Goal: Information Seeking & Learning: Compare options

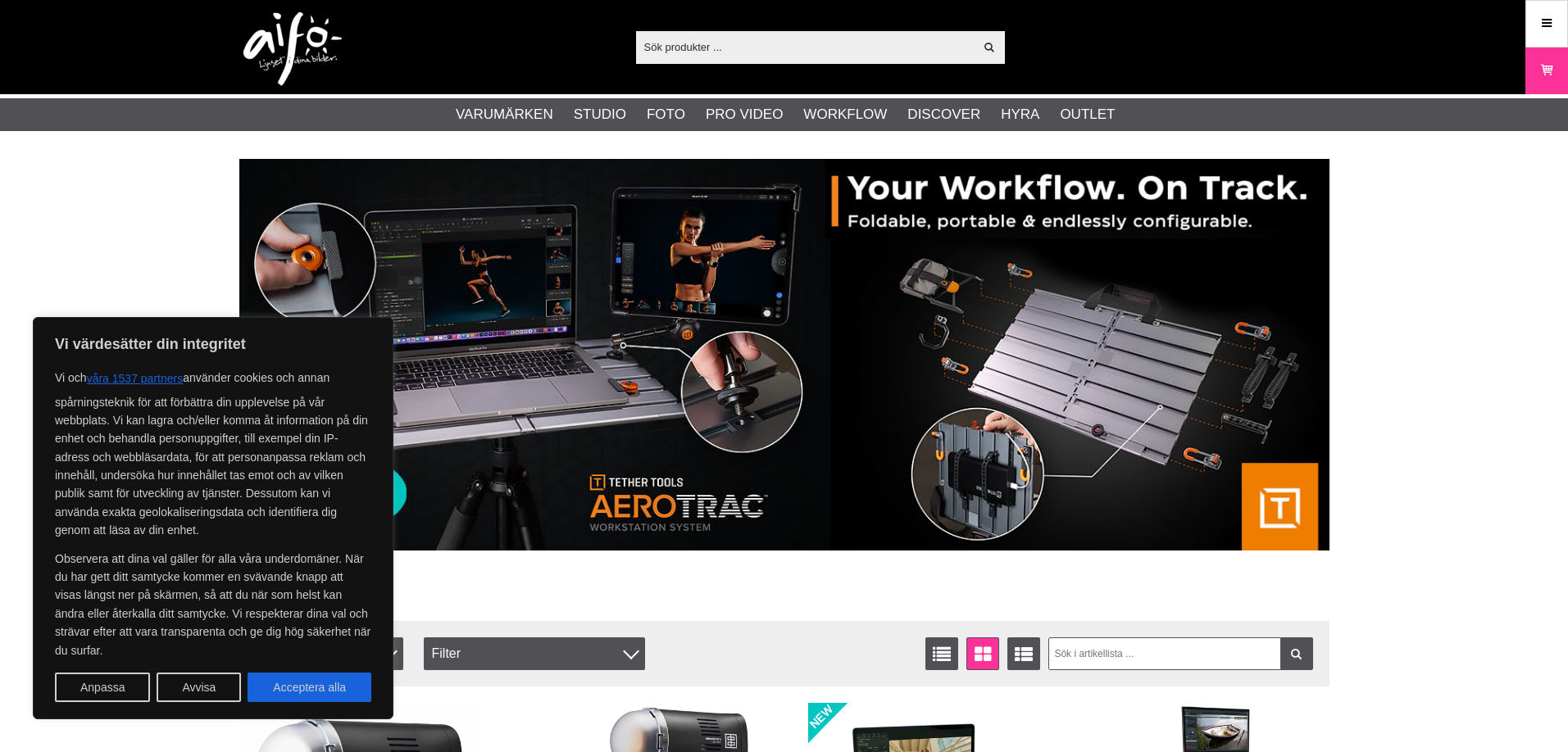
click at [755, 58] on input "text" at bounding box center [806, 47] width 339 height 25
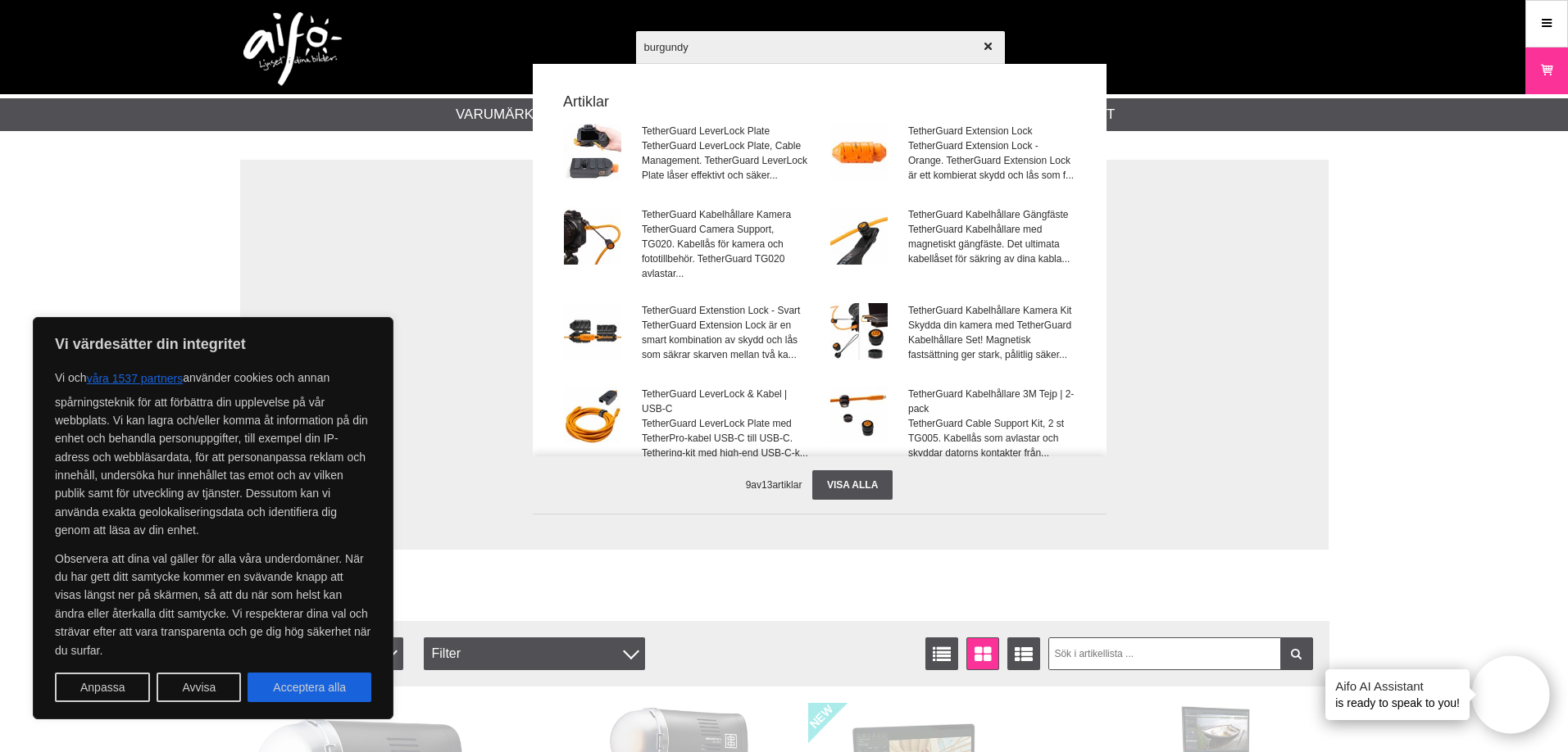
type input "burgundy"
click at [327, 699] on button "Acceptera alla" at bounding box center [309, 687] width 124 height 30
checkbox input "true"
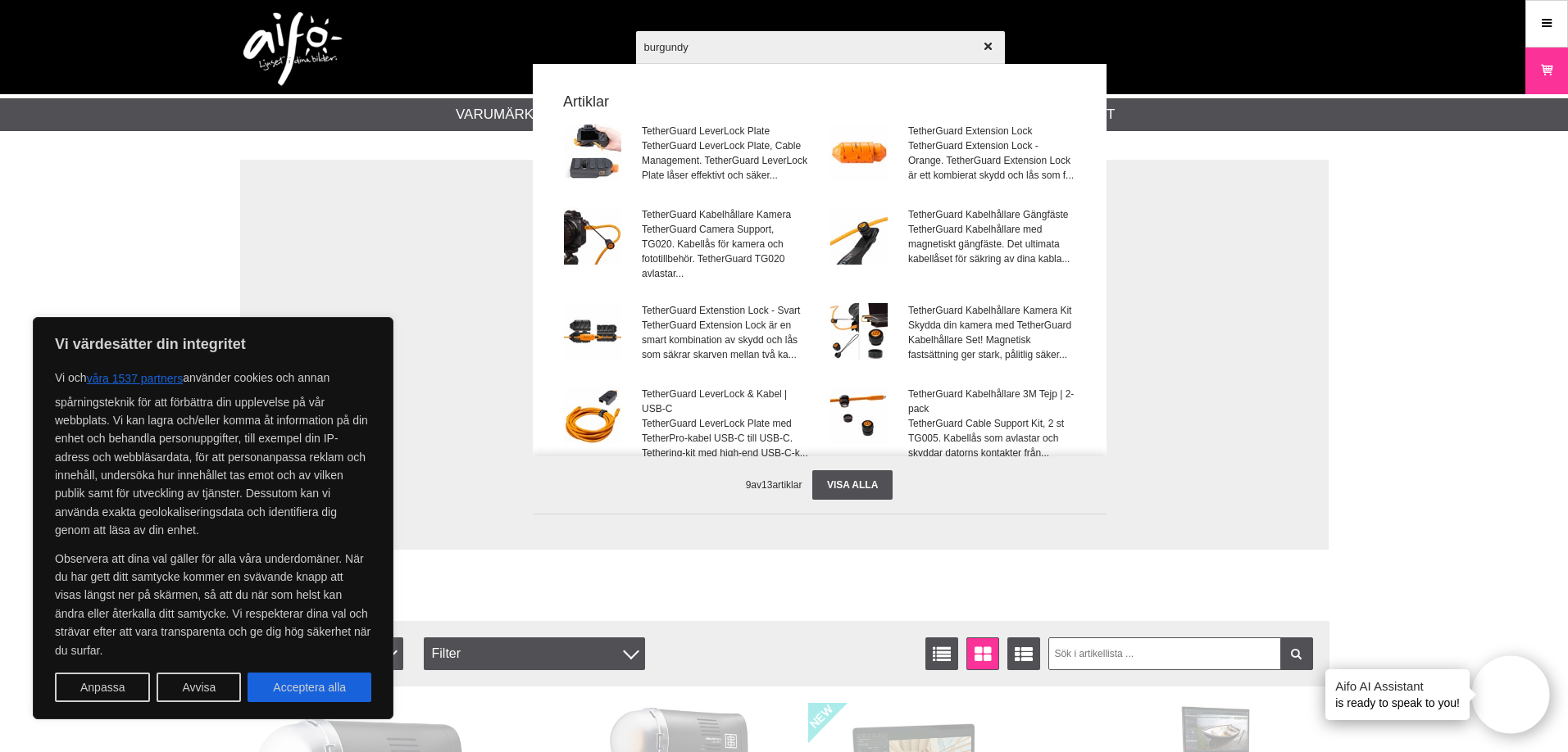
checkbox input "true"
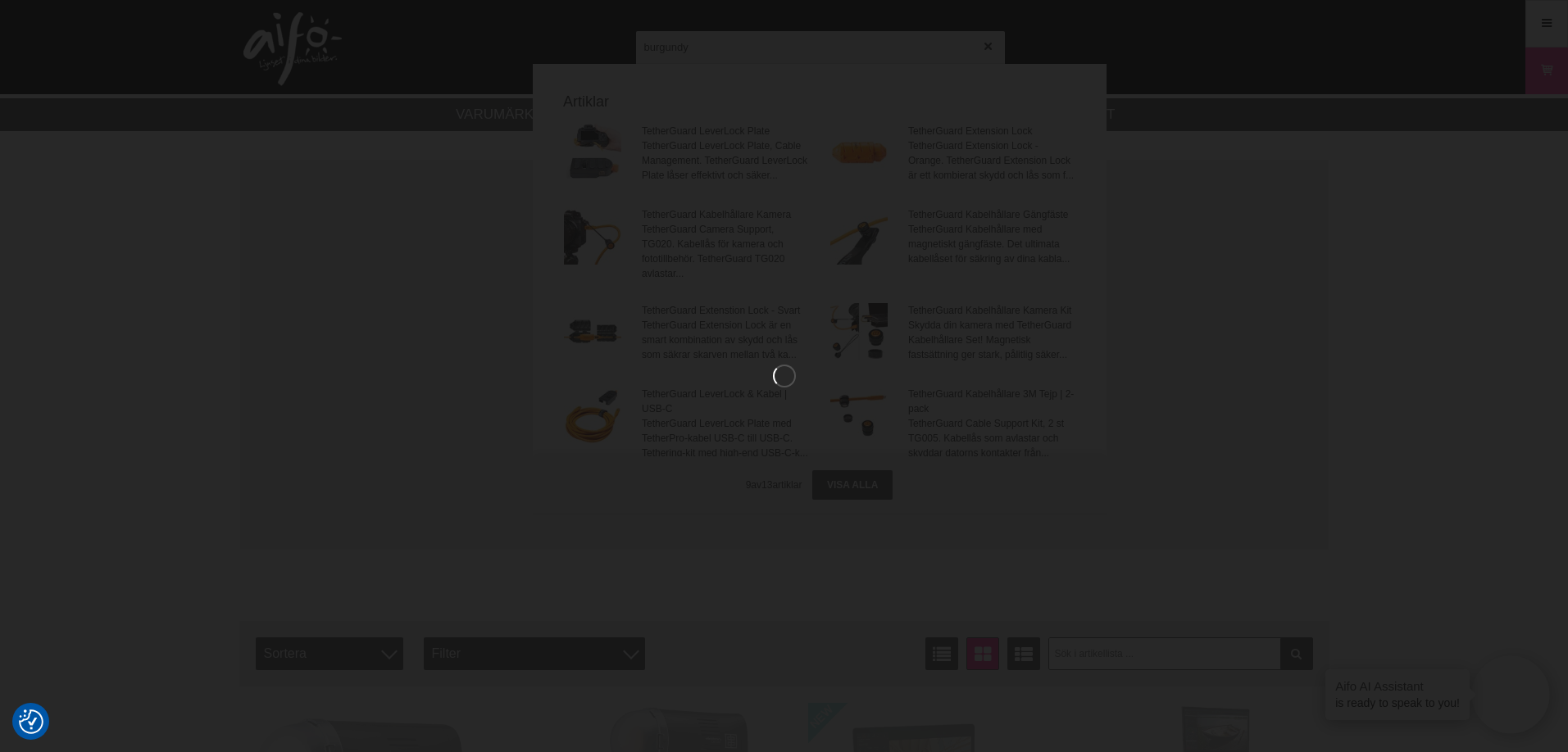
click at [322, 694] on div at bounding box center [784, 376] width 1568 height 752
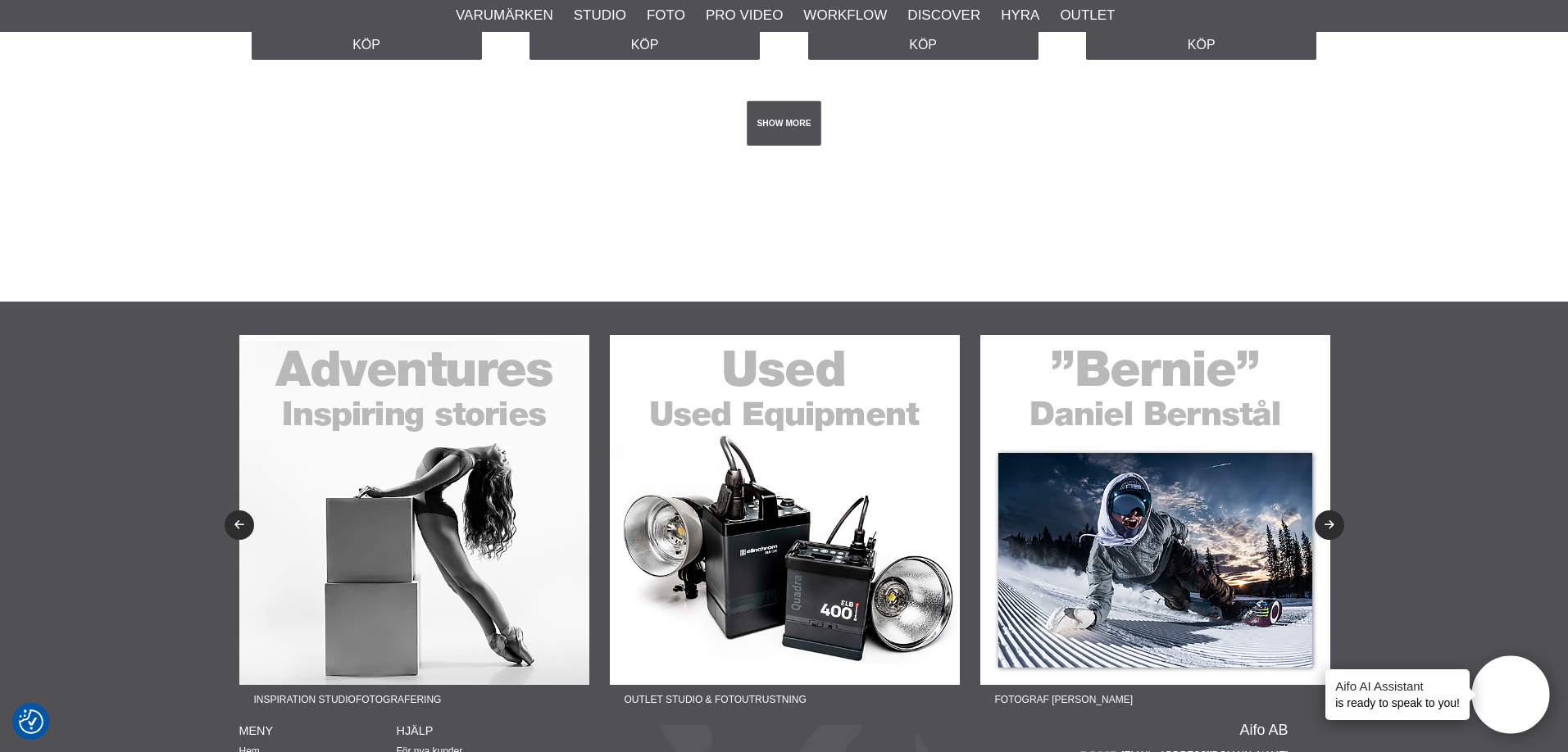
scroll to position [3187, 0]
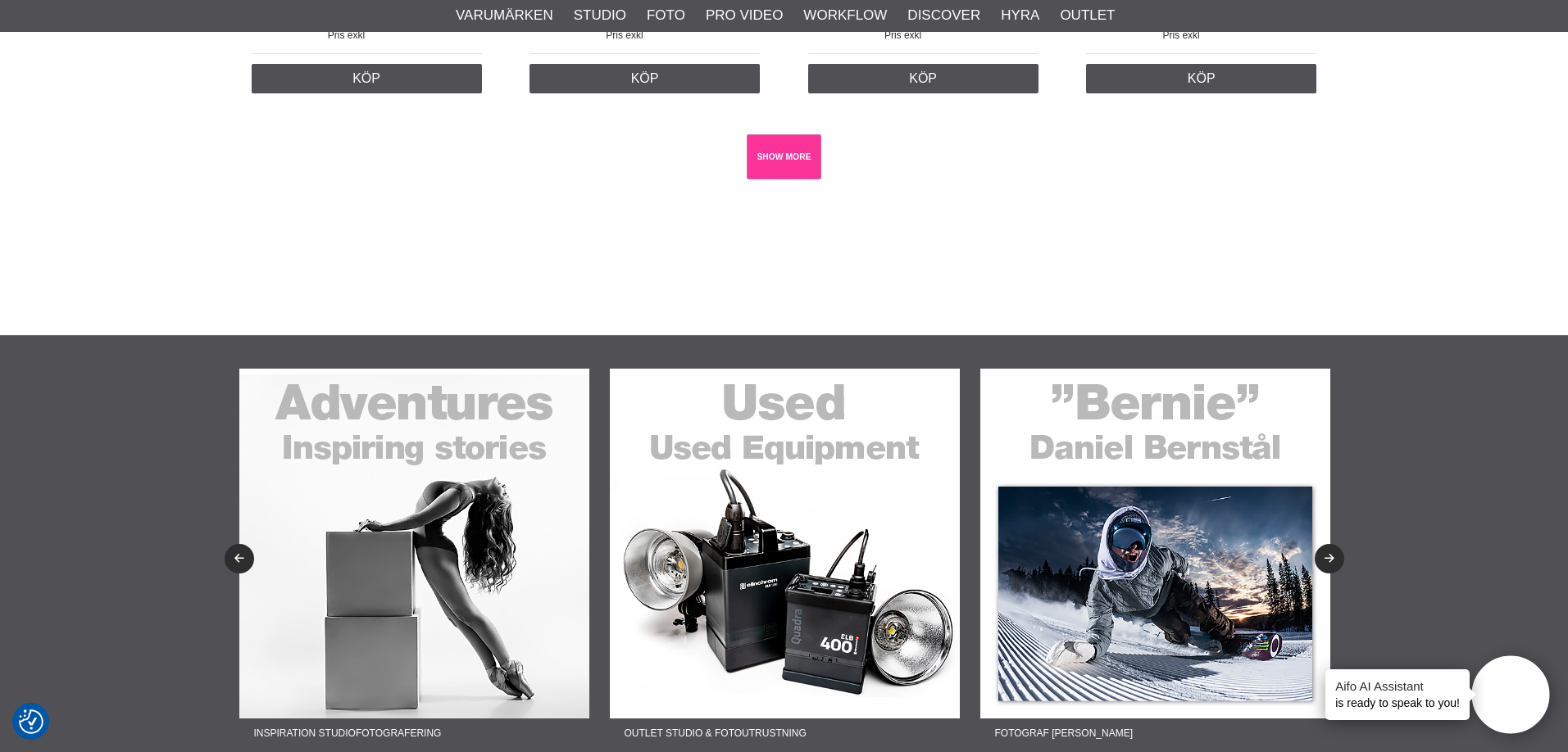
click at [769, 159] on link "SHOW MORE" at bounding box center [784, 157] width 75 height 45
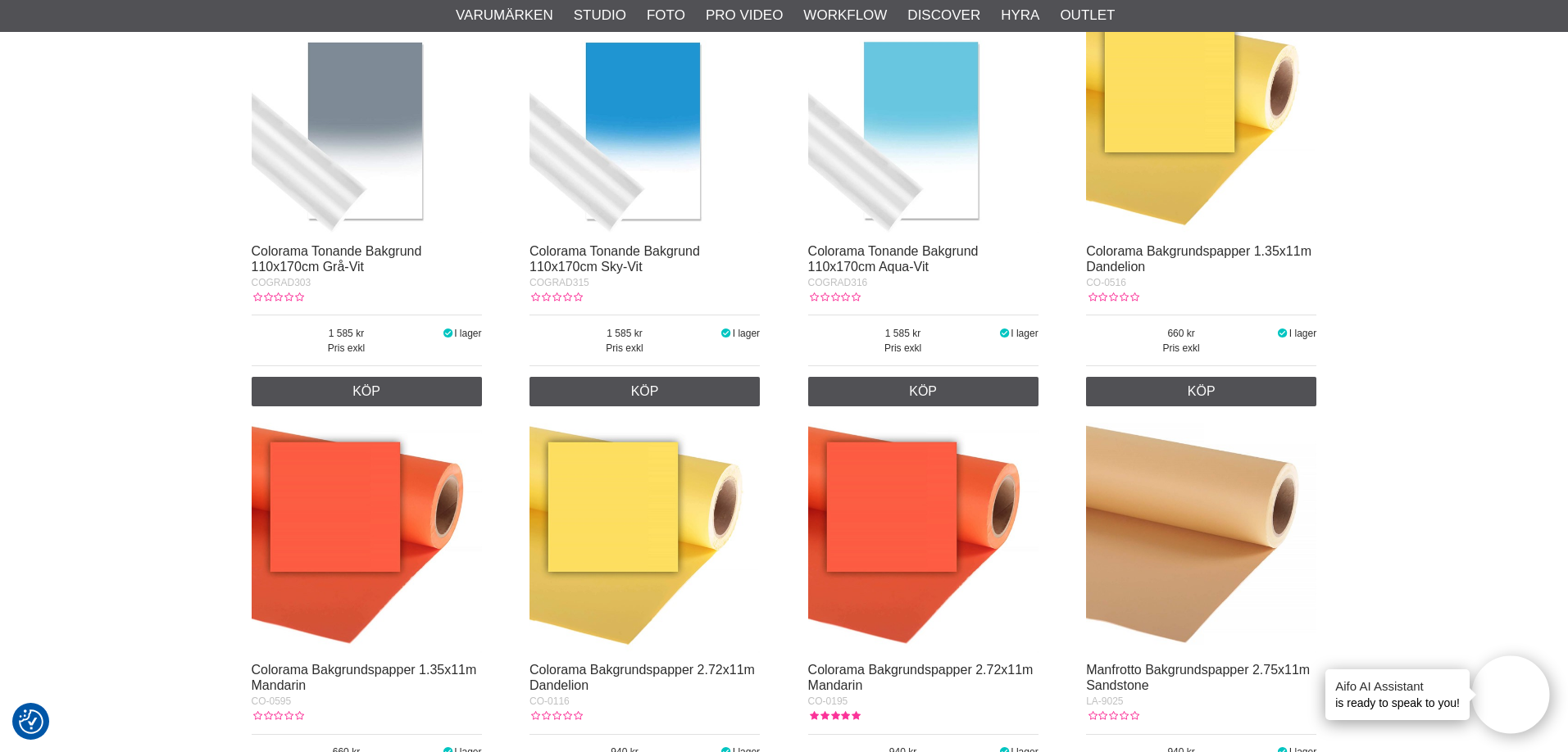
scroll to position [5281, 0]
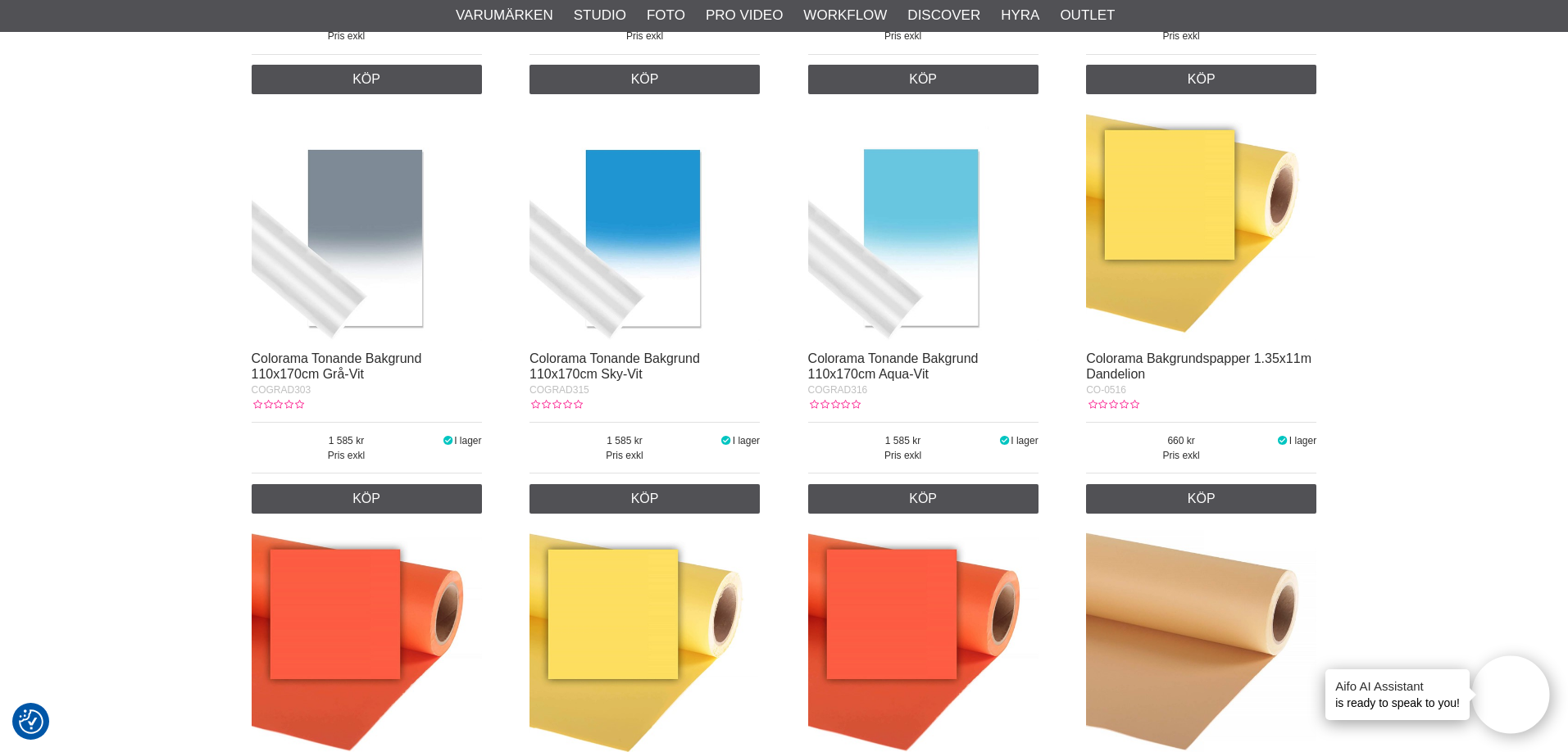
click at [343, 271] on img at bounding box center [367, 226] width 230 height 230
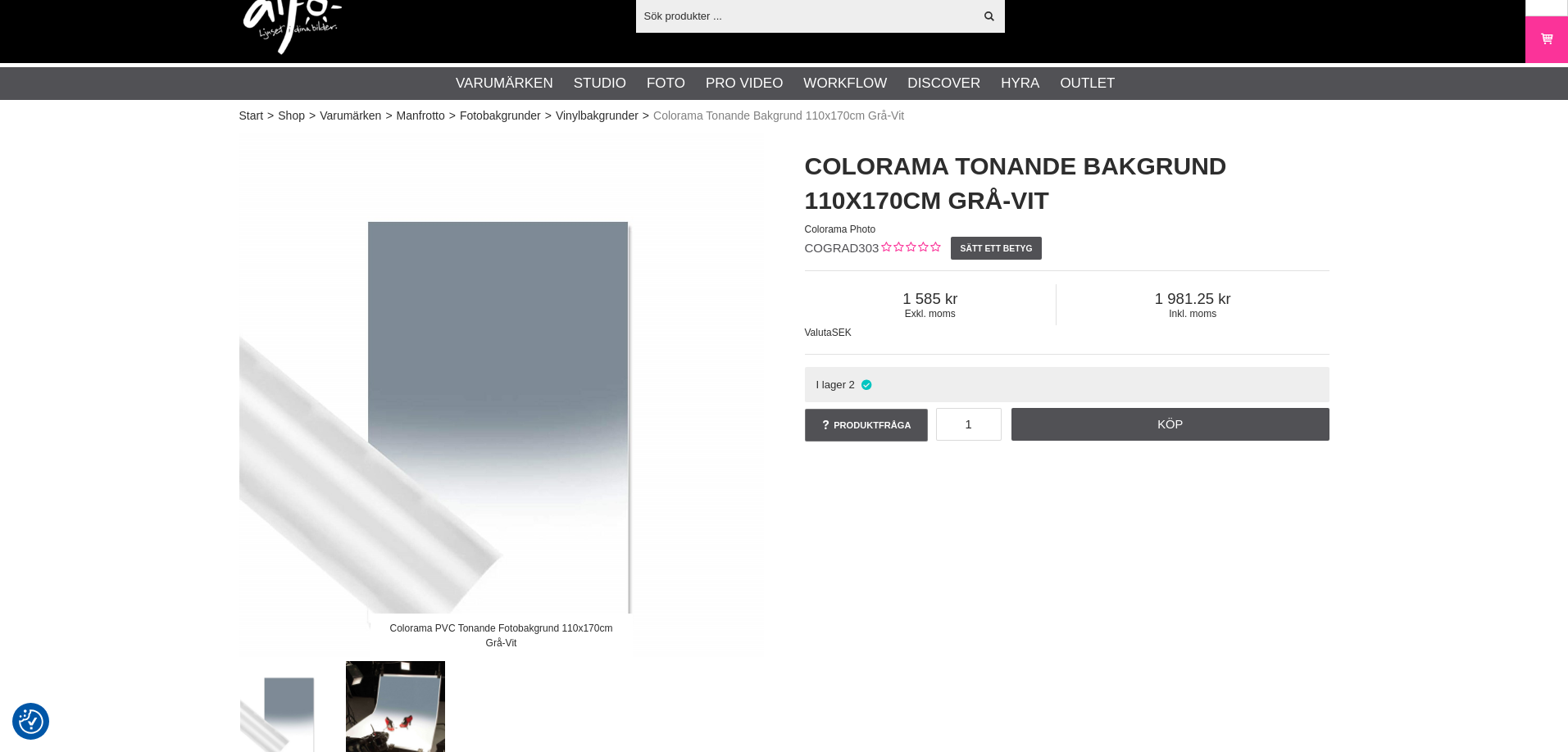
scroll to position [144, 0]
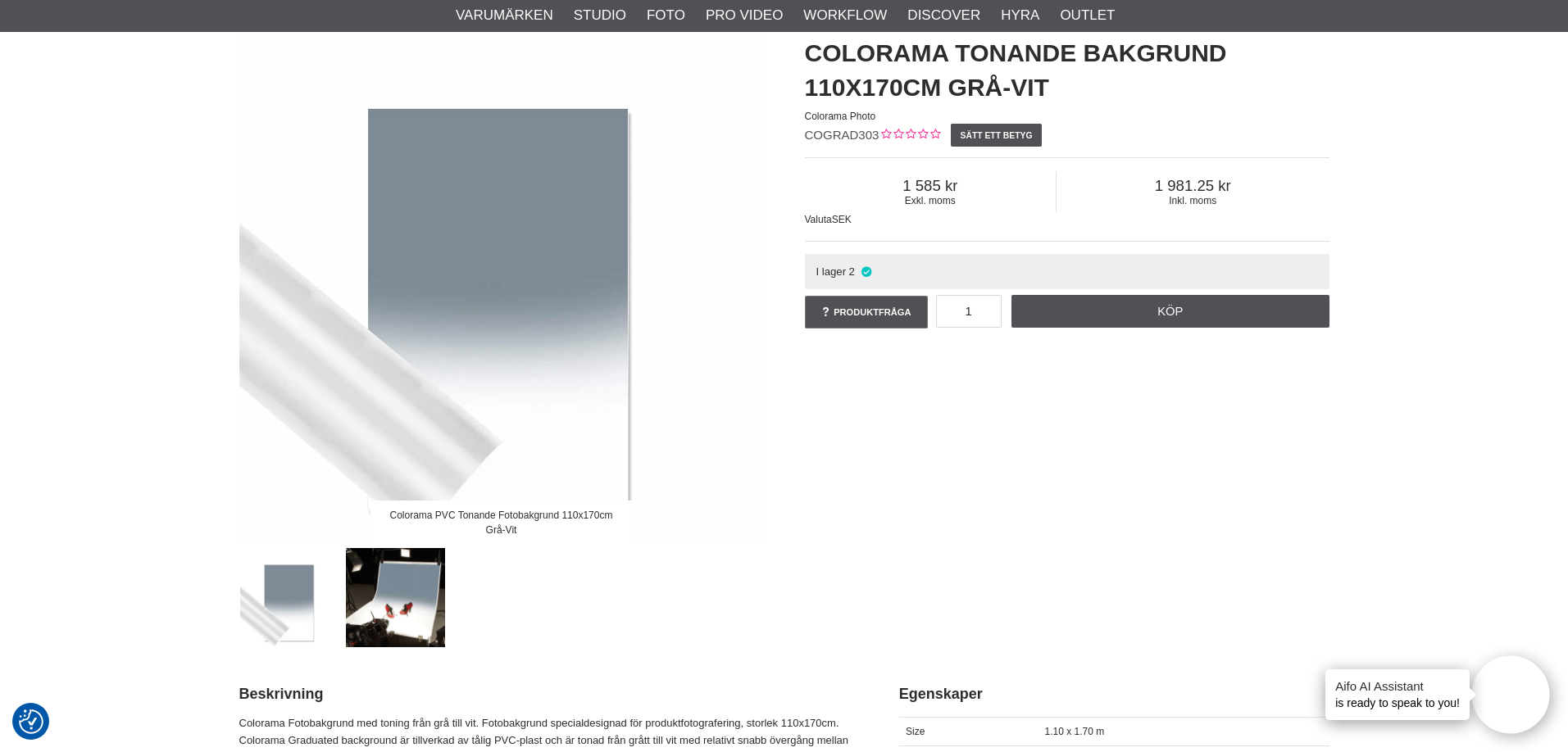
click at [402, 589] on img at bounding box center [395, 597] width 99 height 99
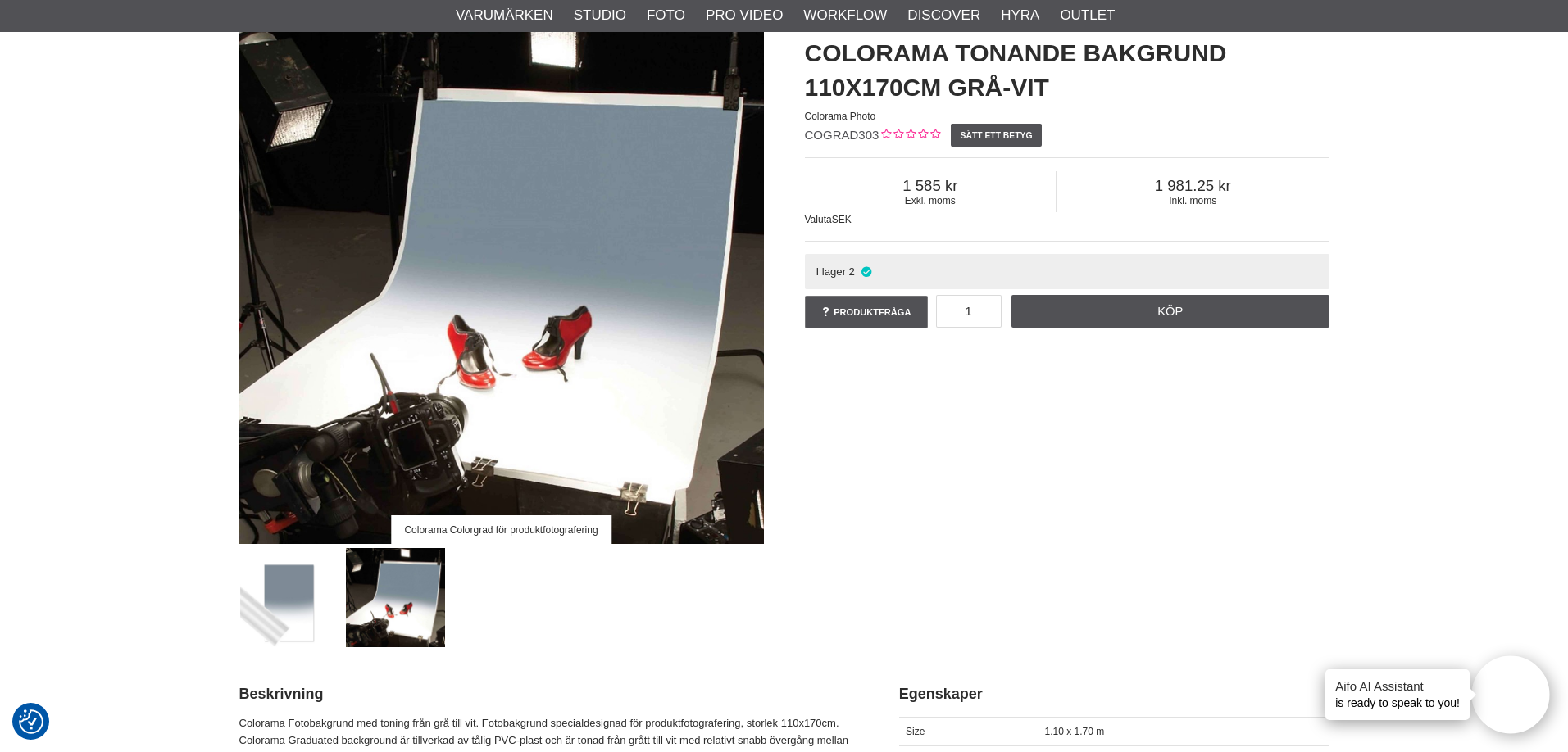
click at [268, 594] on img at bounding box center [289, 597] width 99 height 99
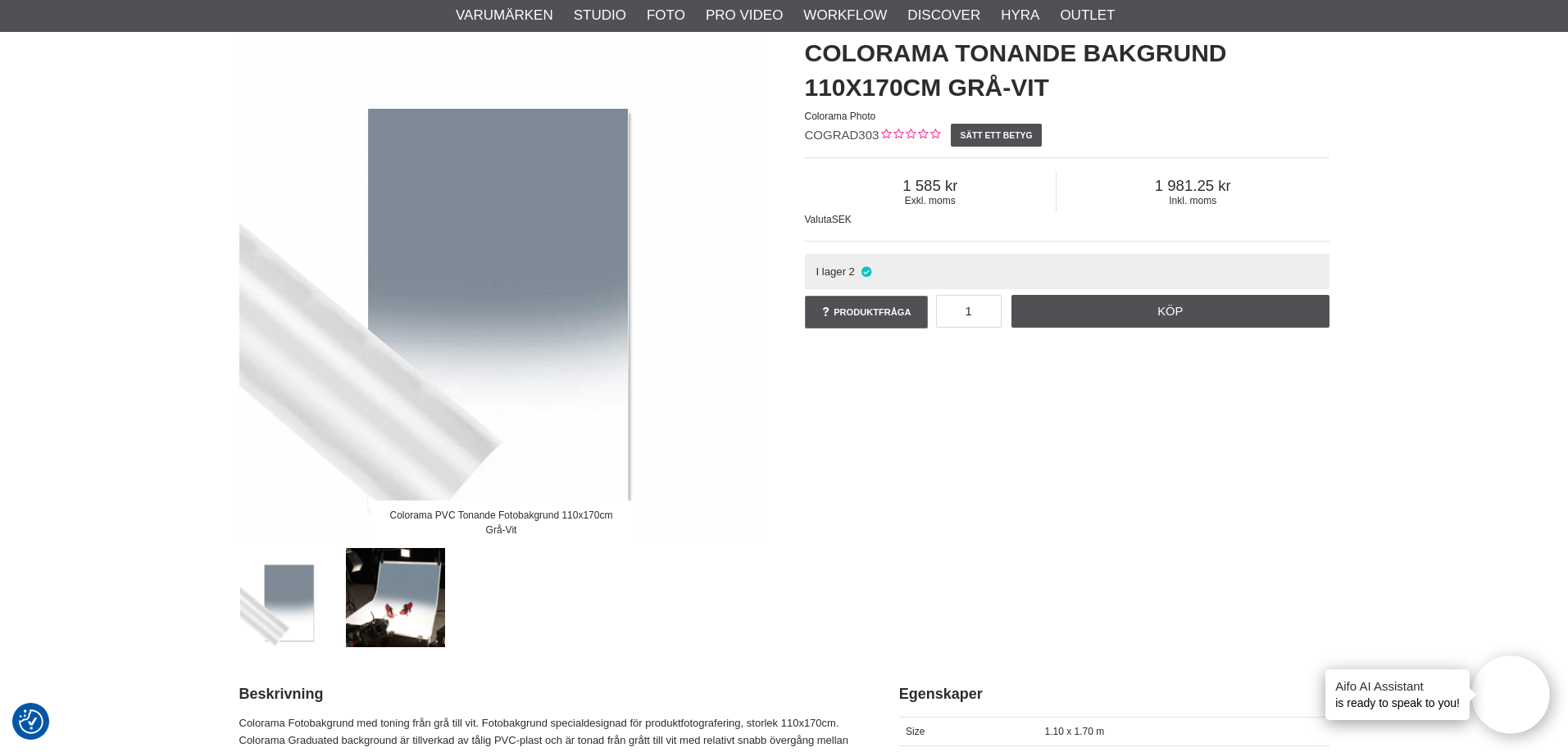
click at [391, 594] on img at bounding box center [395, 597] width 99 height 99
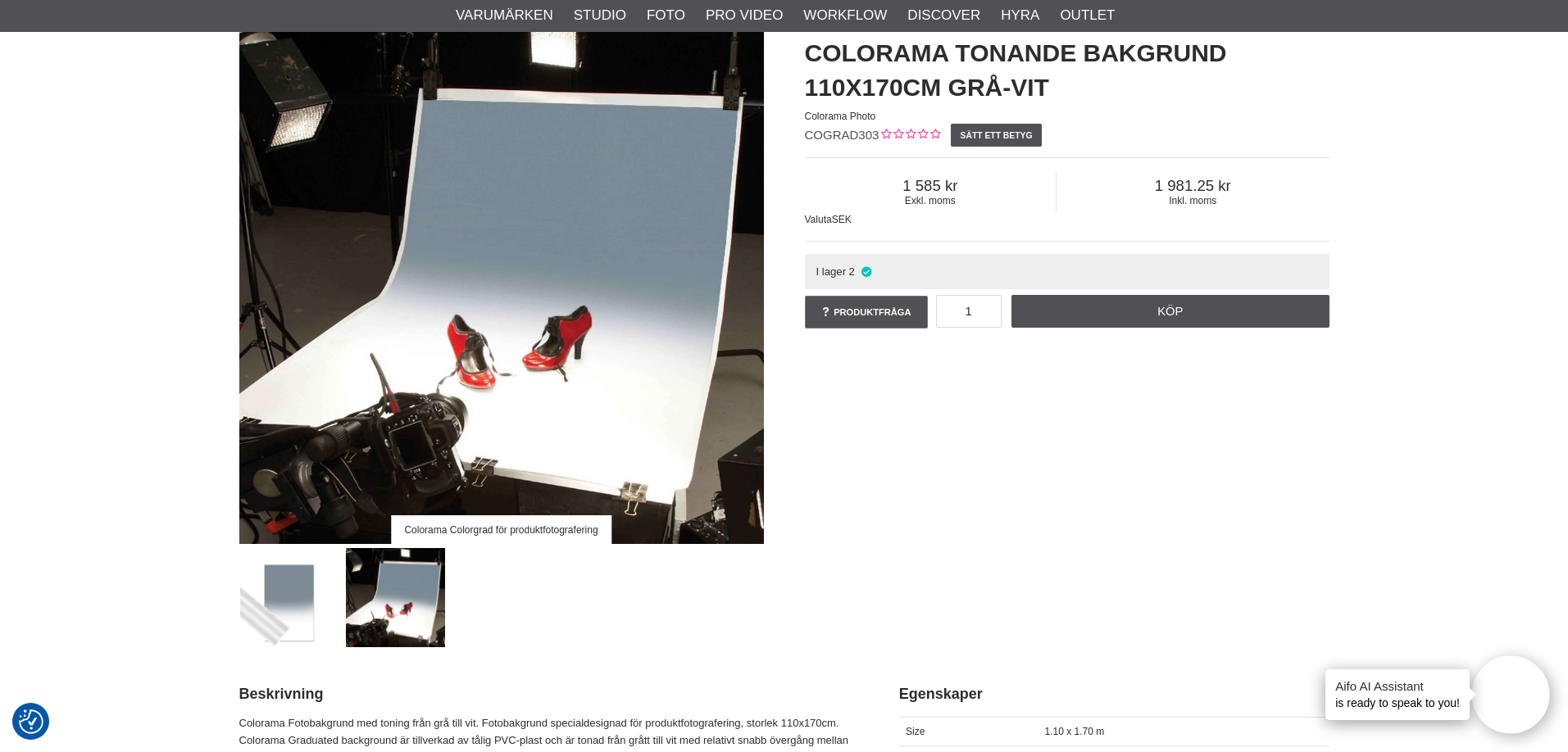
click at [274, 594] on img at bounding box center [289, 597] width 99 height 99
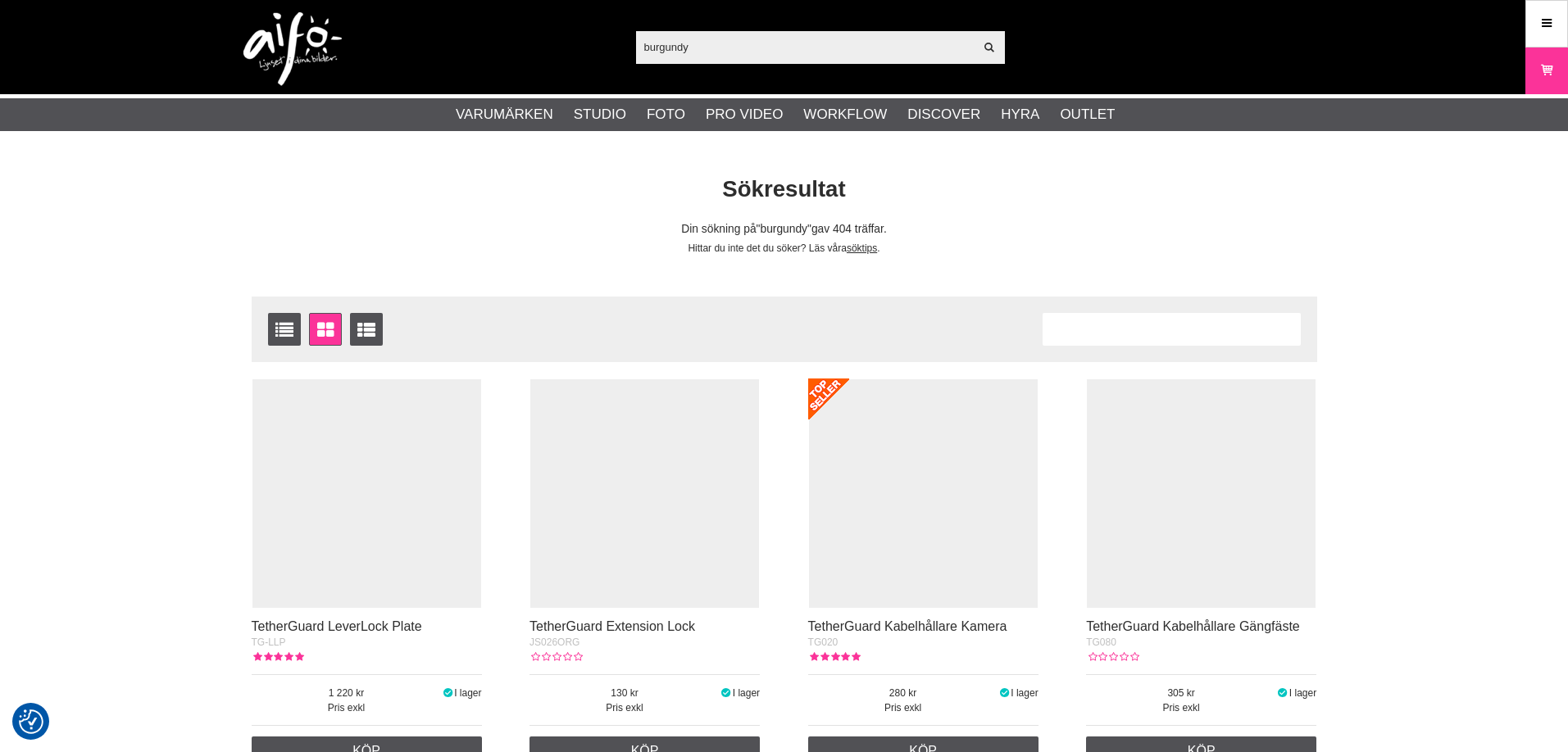
checkbox input "true"
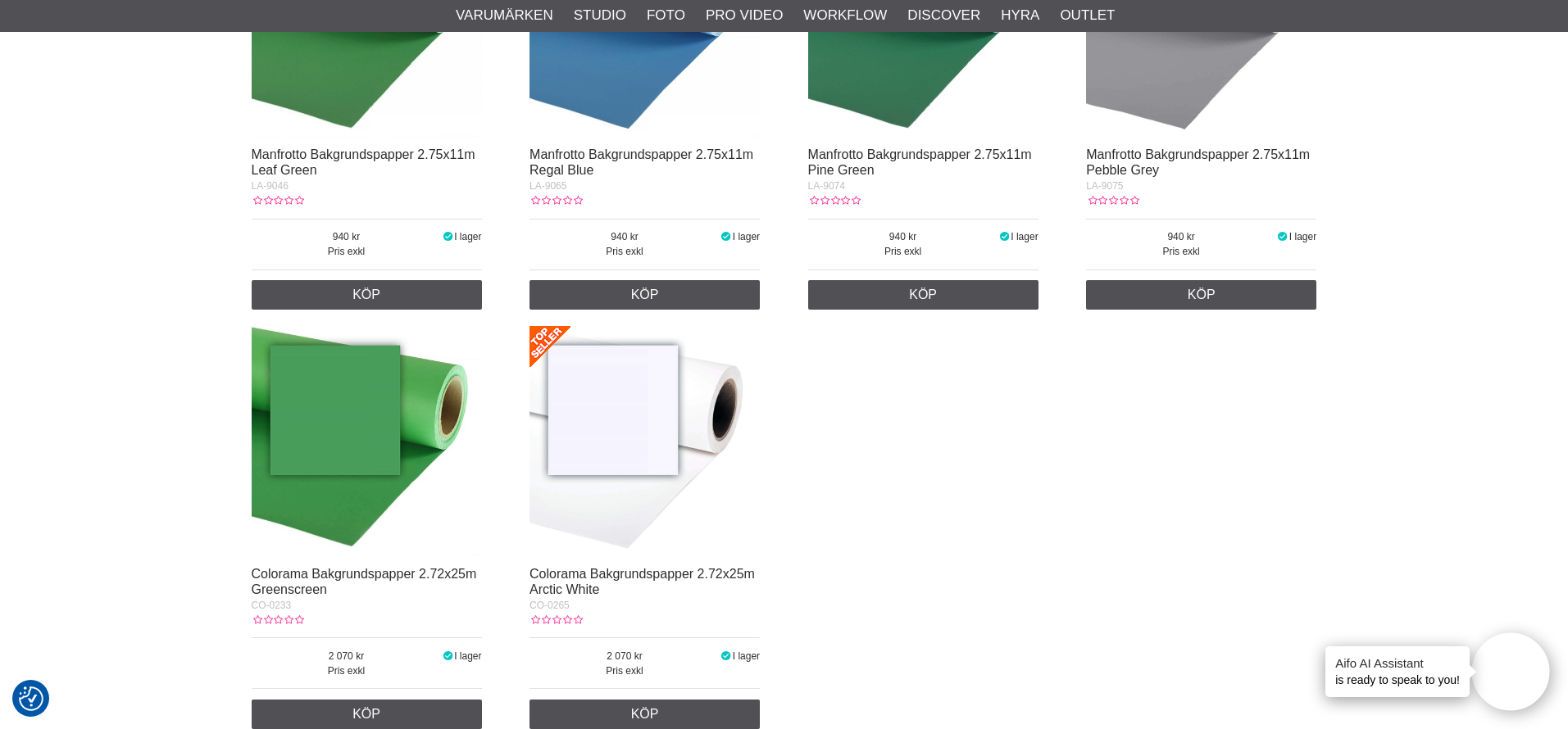
scroll to position [26341, 0]
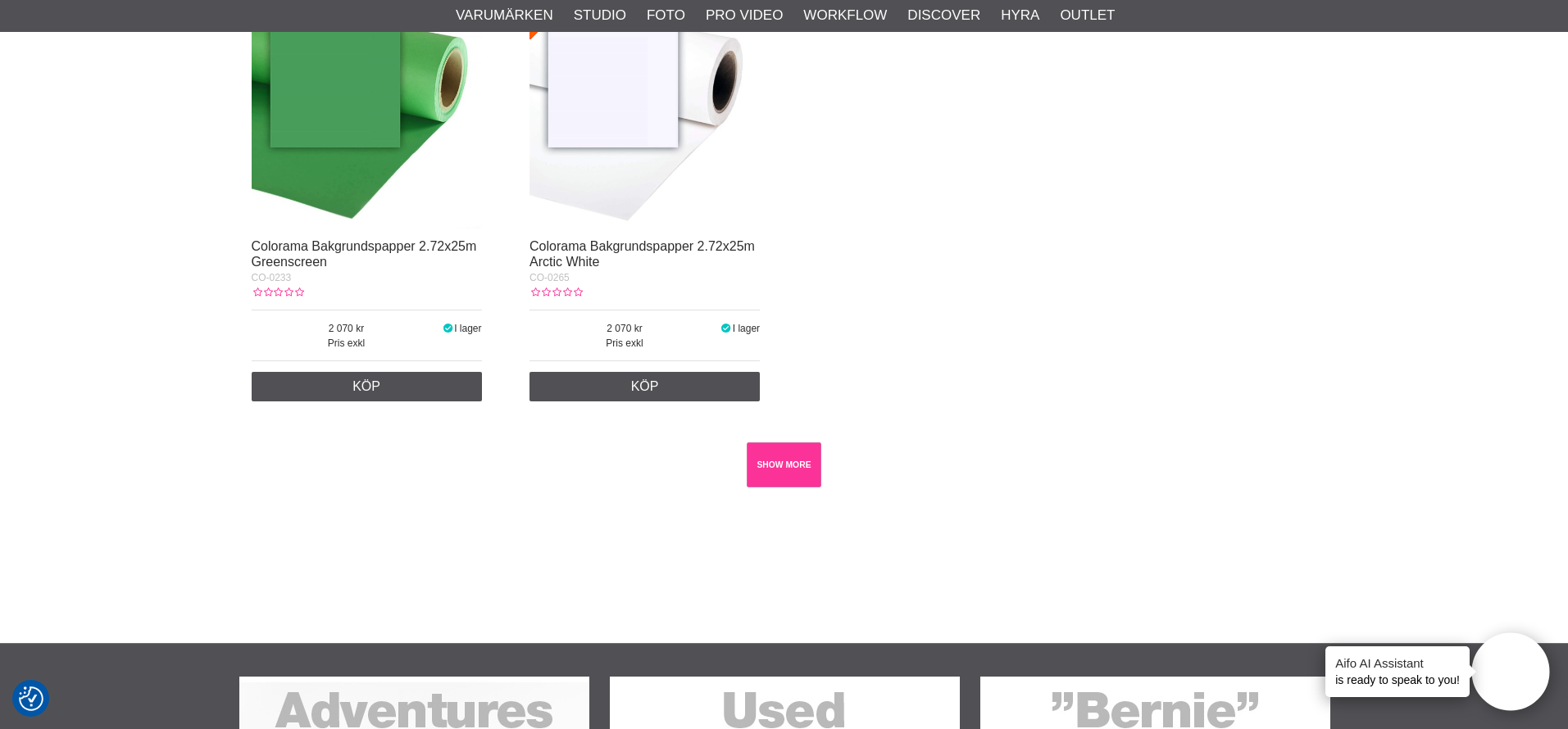
click at [803, 448] on link "SHOW MORE" at bounding box center [784, 464] width 75 height 45
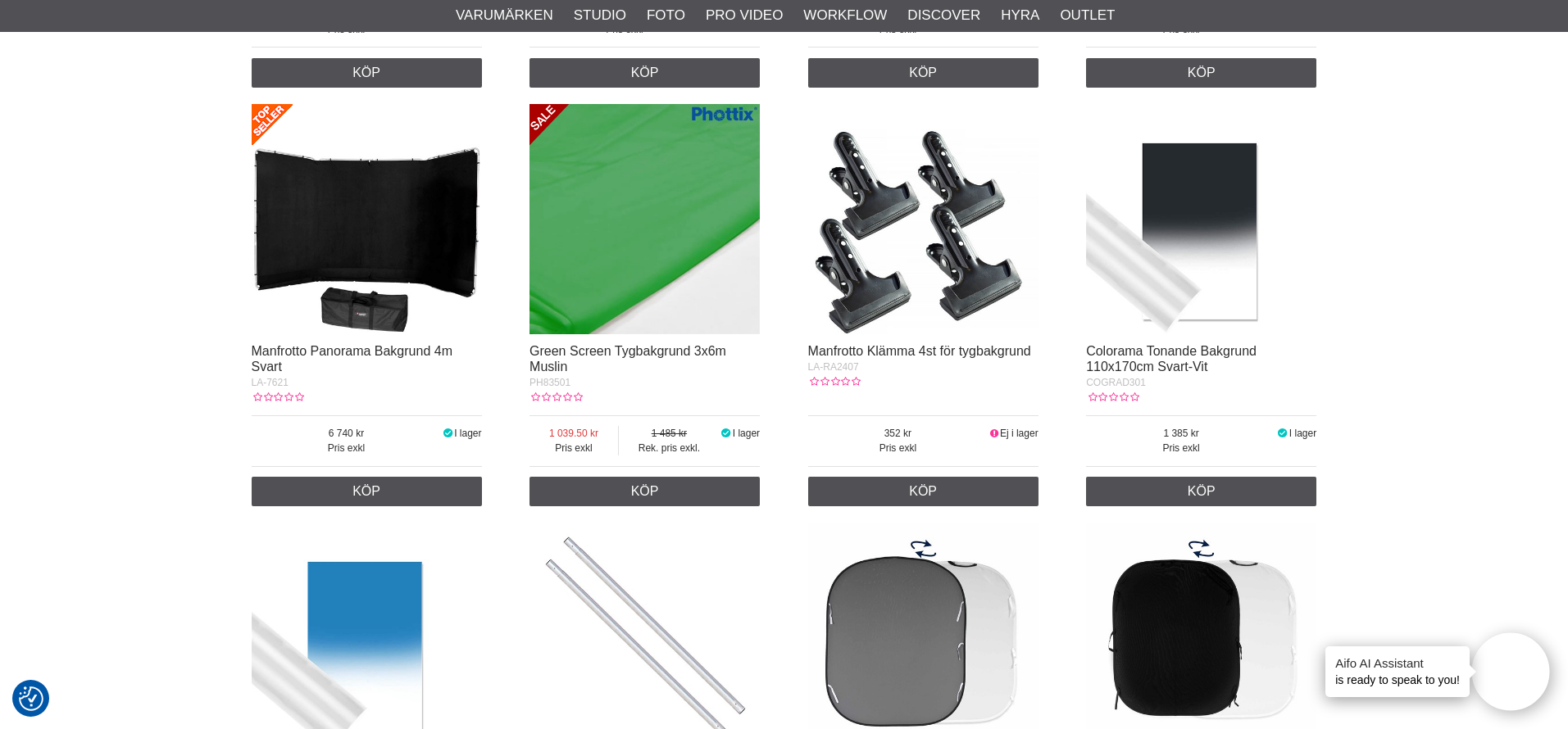
scroll to position [6541, 0]
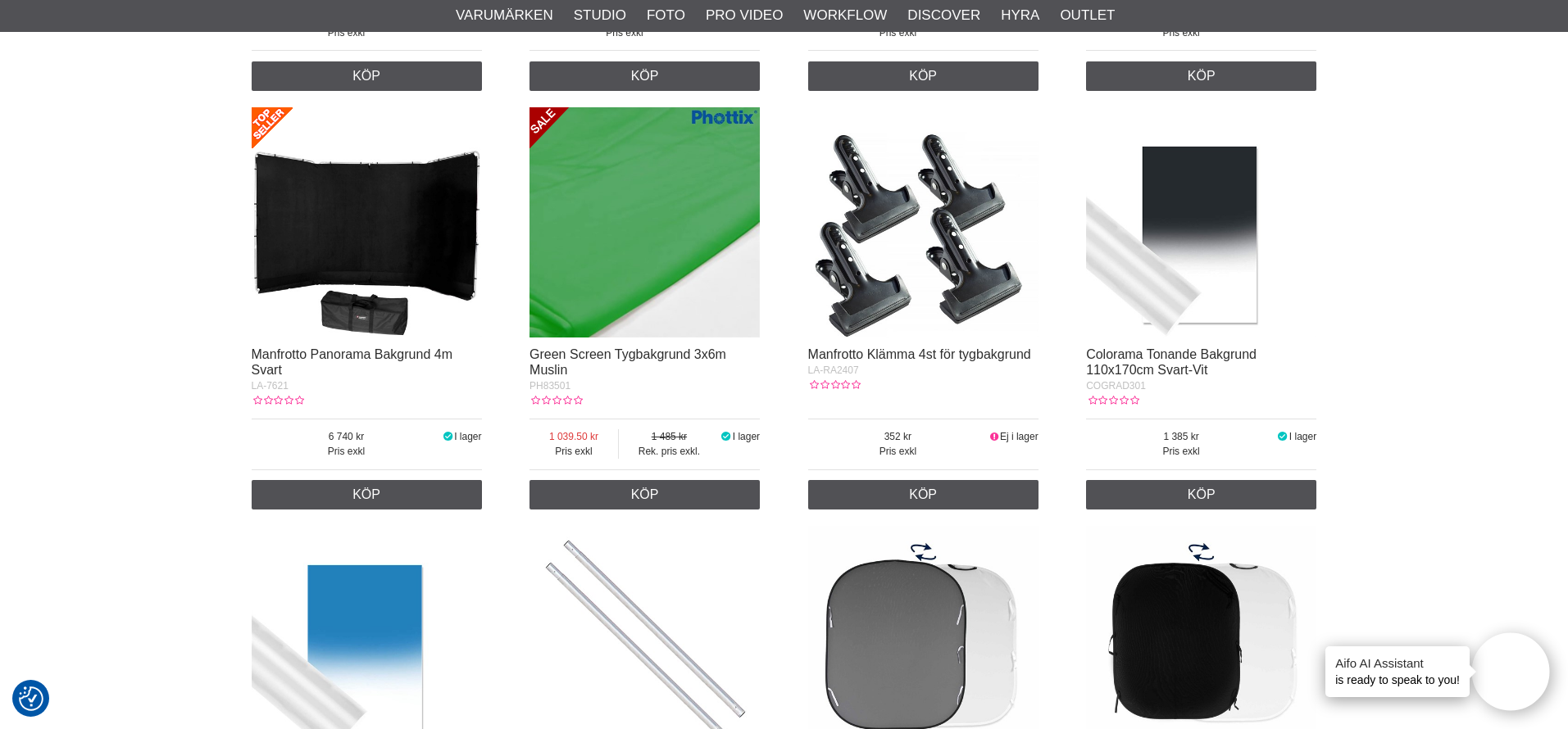
click at [1194, 270] on img at bounding box center [1201, 223] width 230 height 230
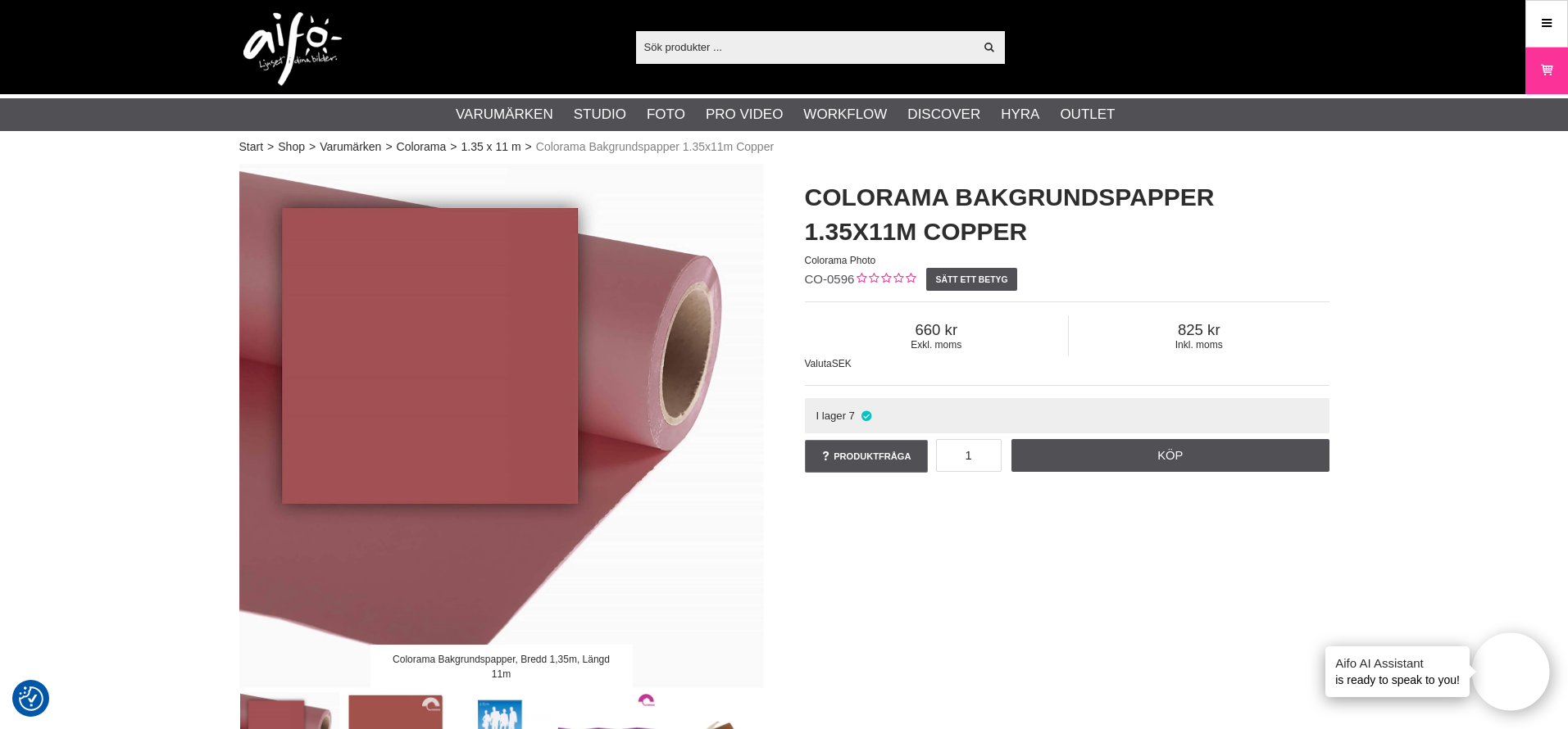
scroll to position [123, 0]
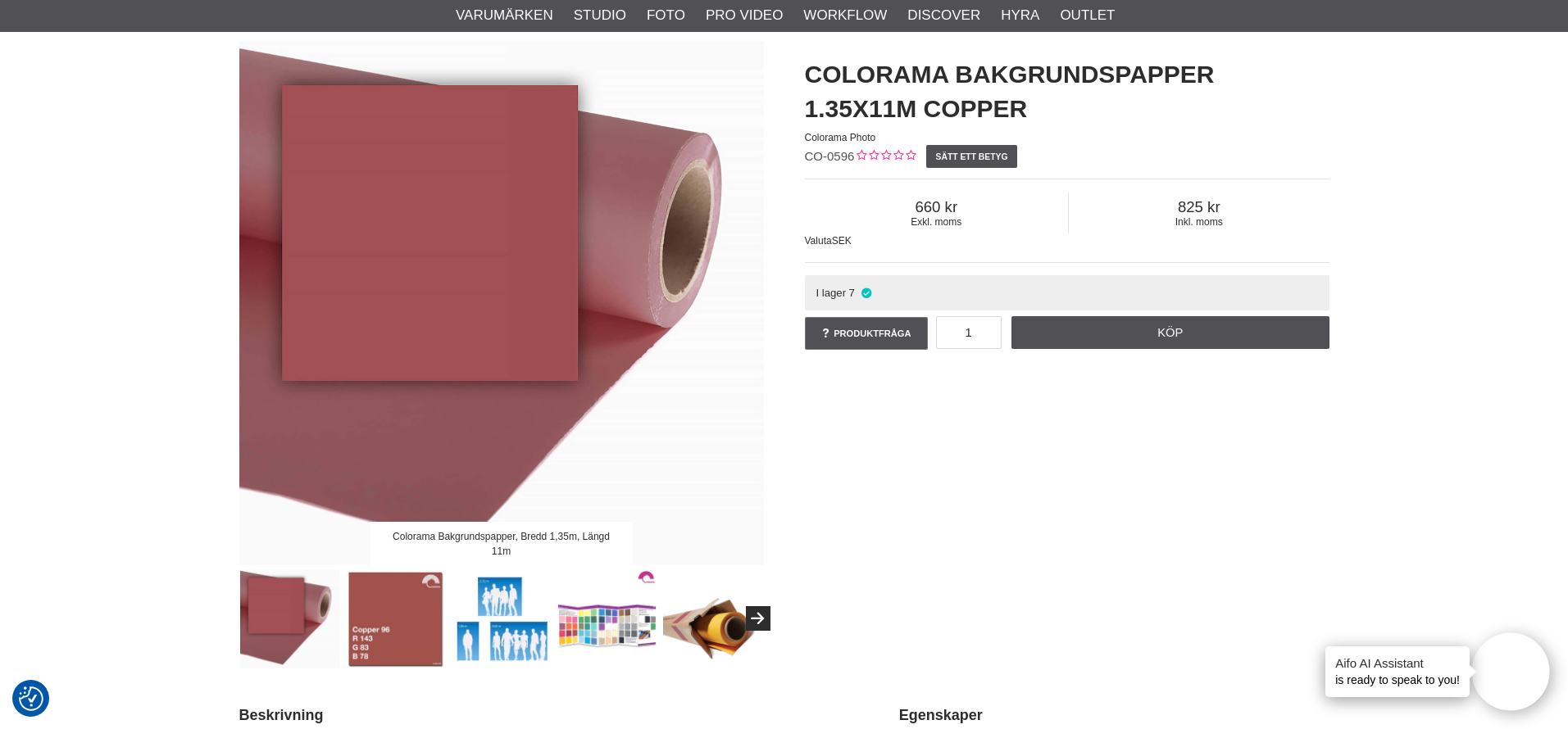
click at [380, 610] on img at bounding box center [395, 618] width 99 height 99
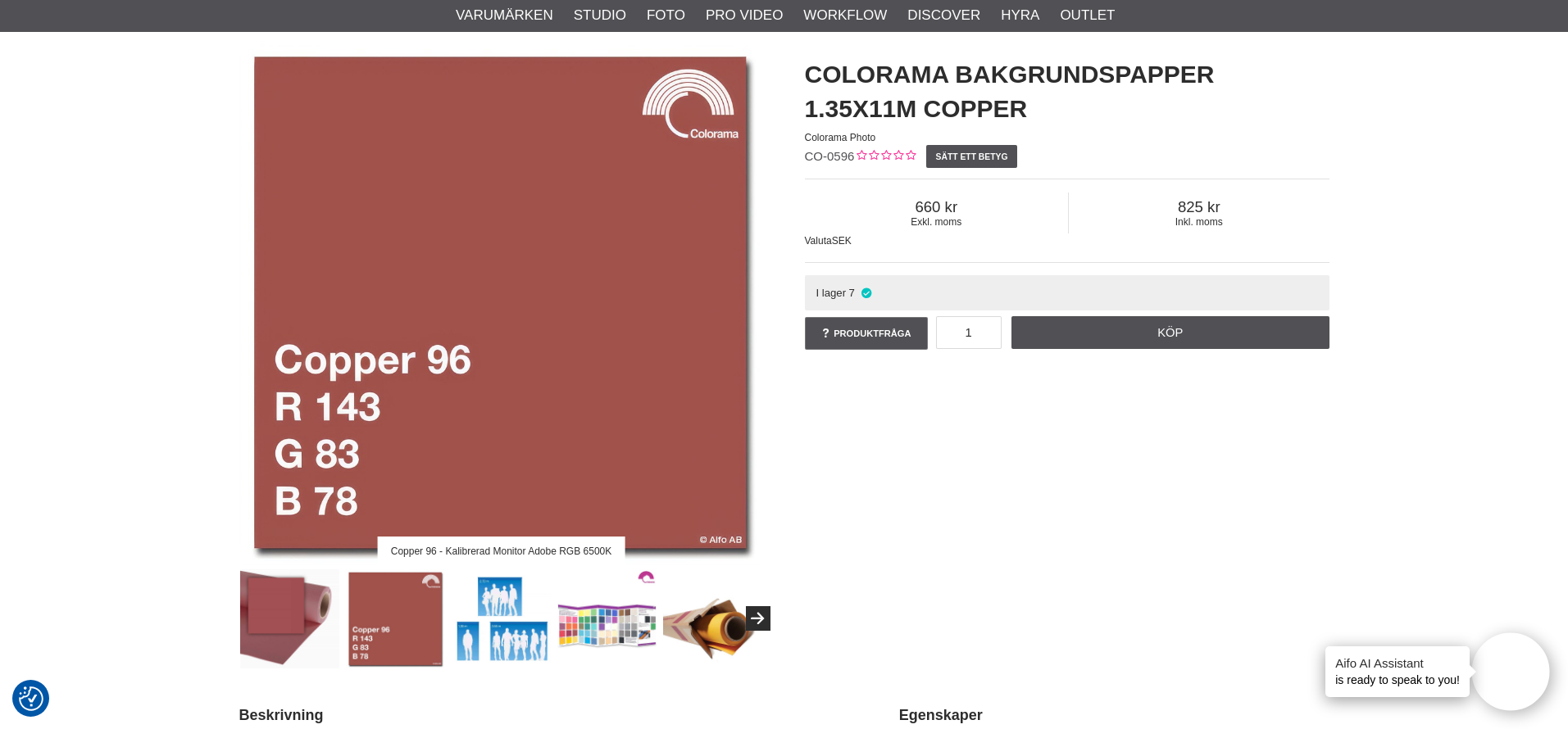
drag, startPoint x: 263, startPoint y: 608, endPoint x: 278, endPoint y: 607, distance: 15.0
click at [264, 608] on img at bounding box center [289, 618] width 99 height 99
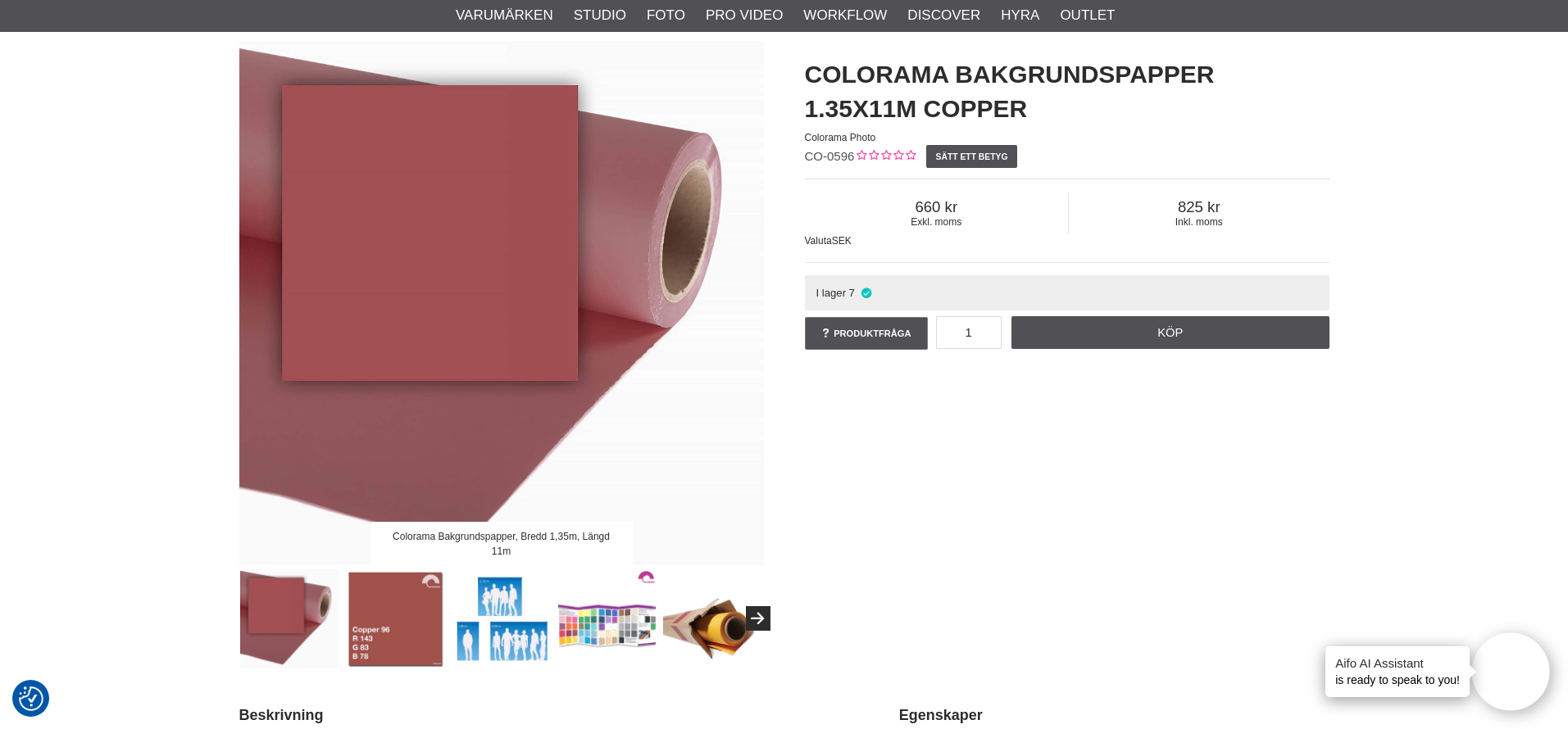
click at [406, 607] on img at bounding box center [395, 618] width 99 height 99
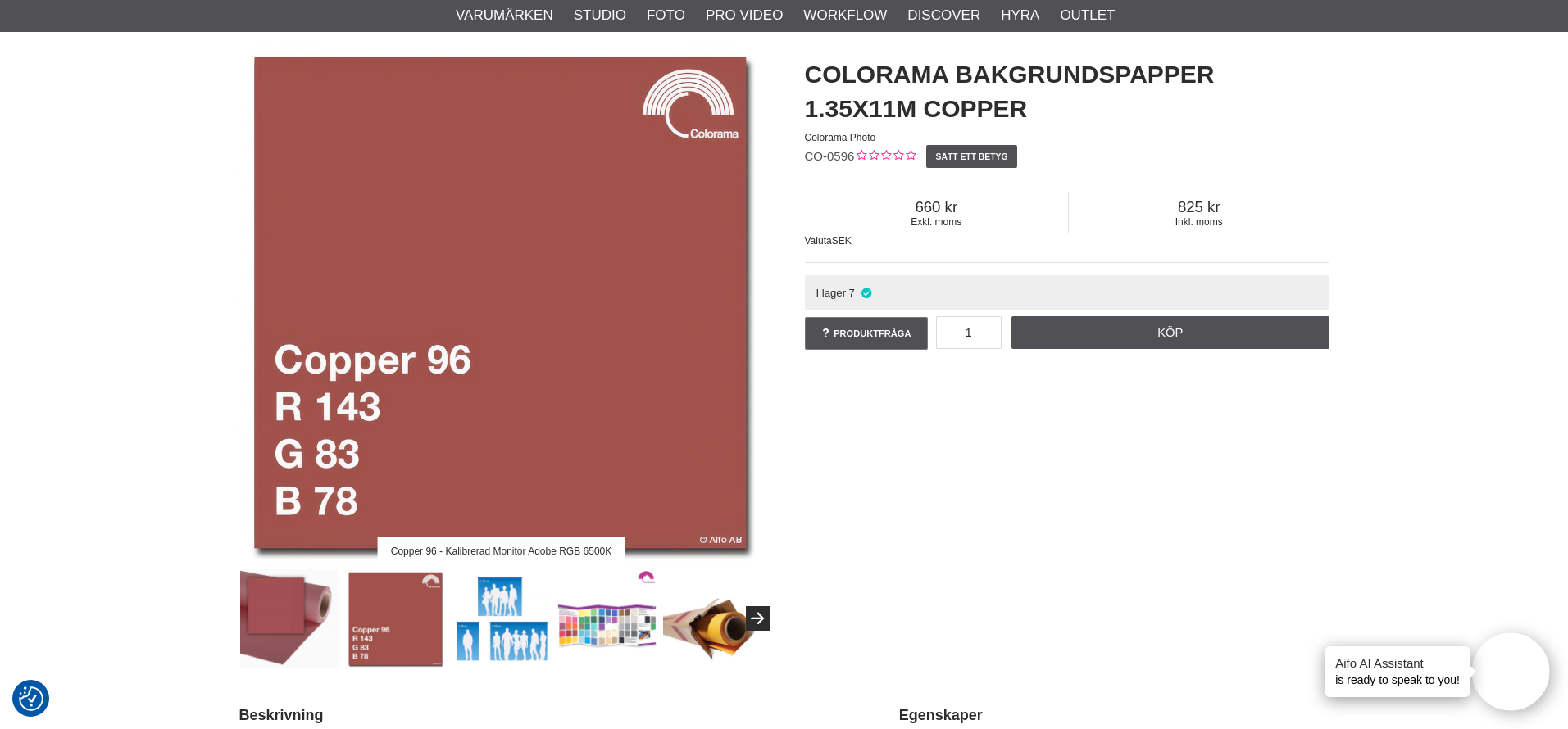
drag, startPoint x: 292, startPoint y: 602, endPoint x: 336, endPoint y: 594, distance: 44.7
click at [292, 602] on img at bounding box center [289, 618] width 99 height 99
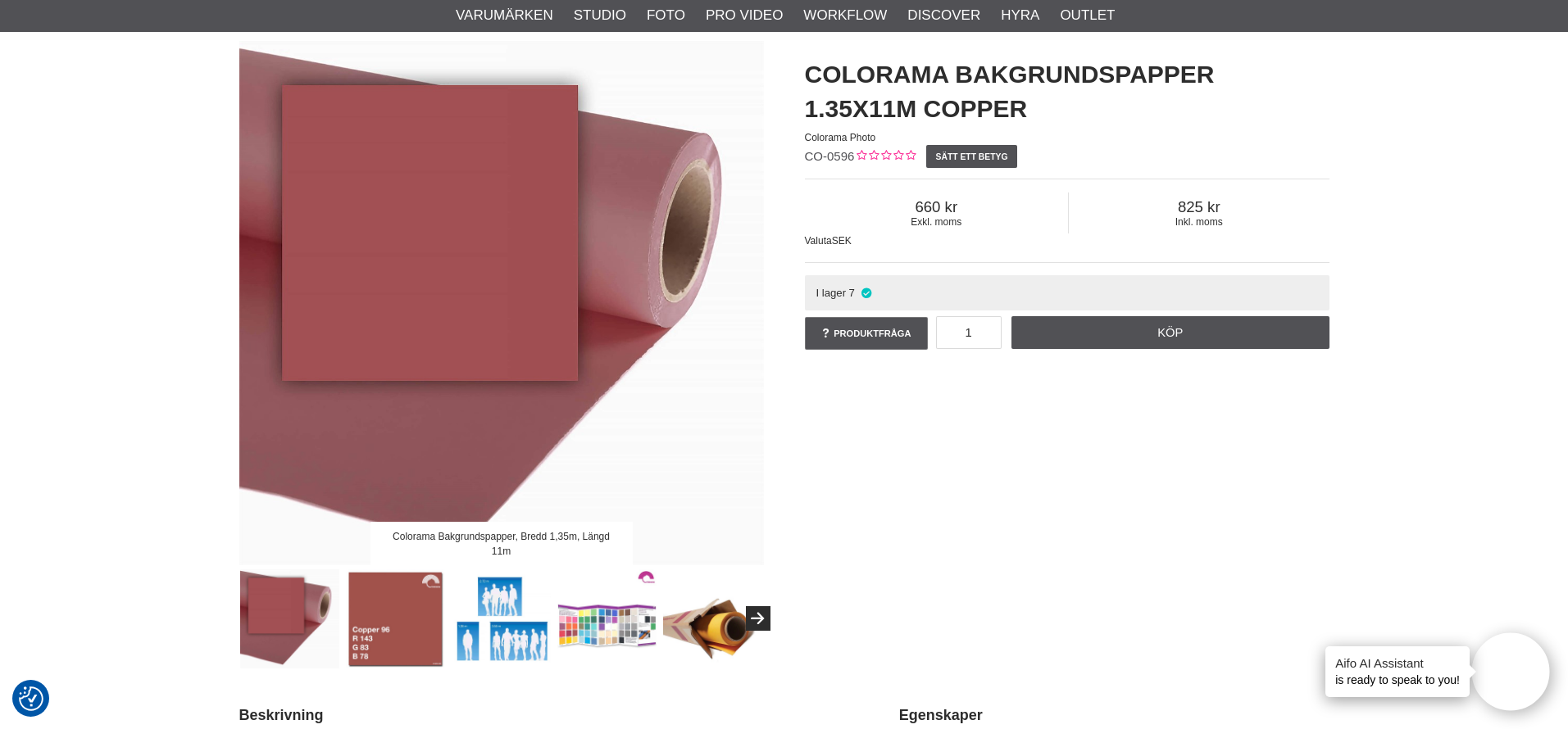
scroll to position [0, 0]
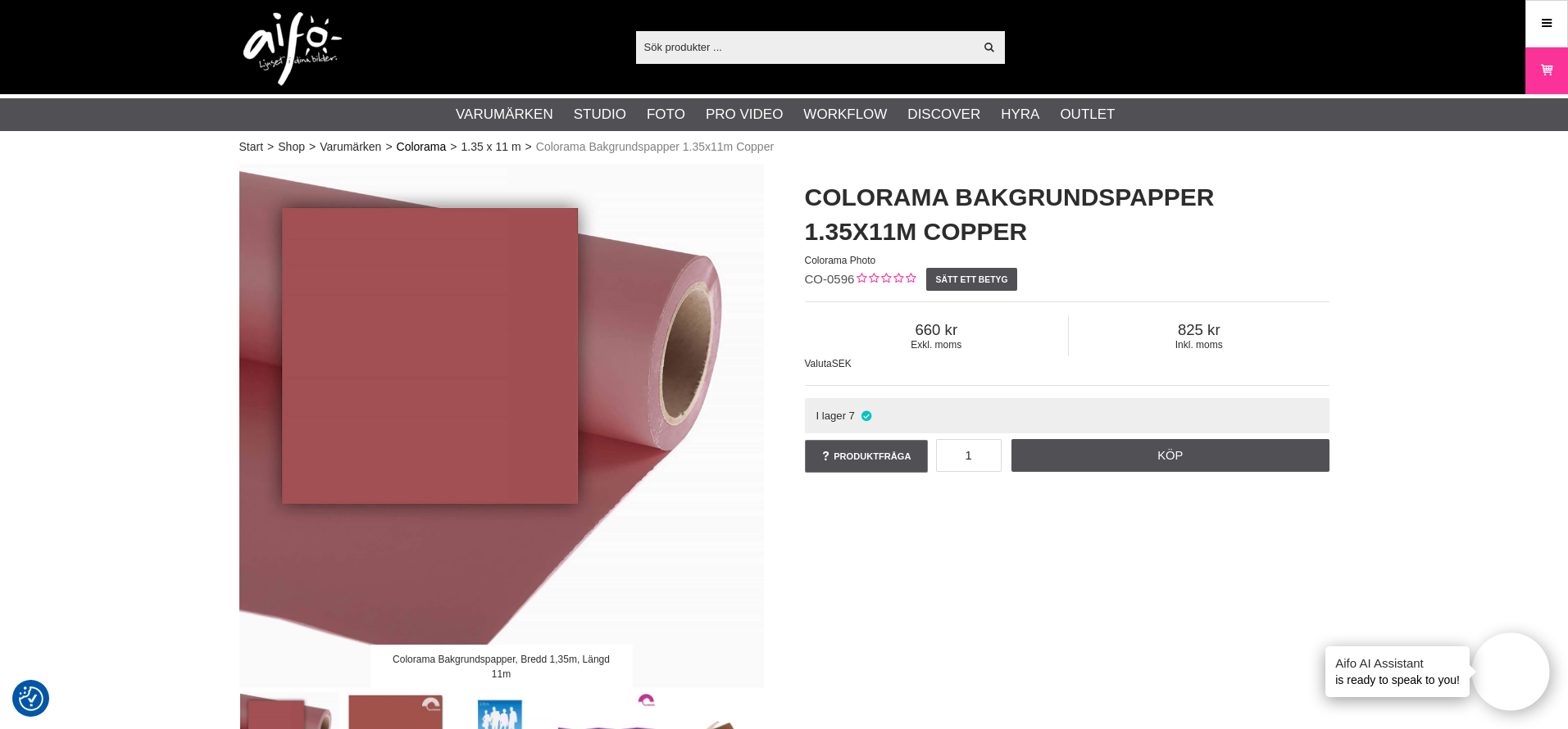
click at [439, 149] on link "Colorama" at bounding box center [421, 146] width 50 height 17
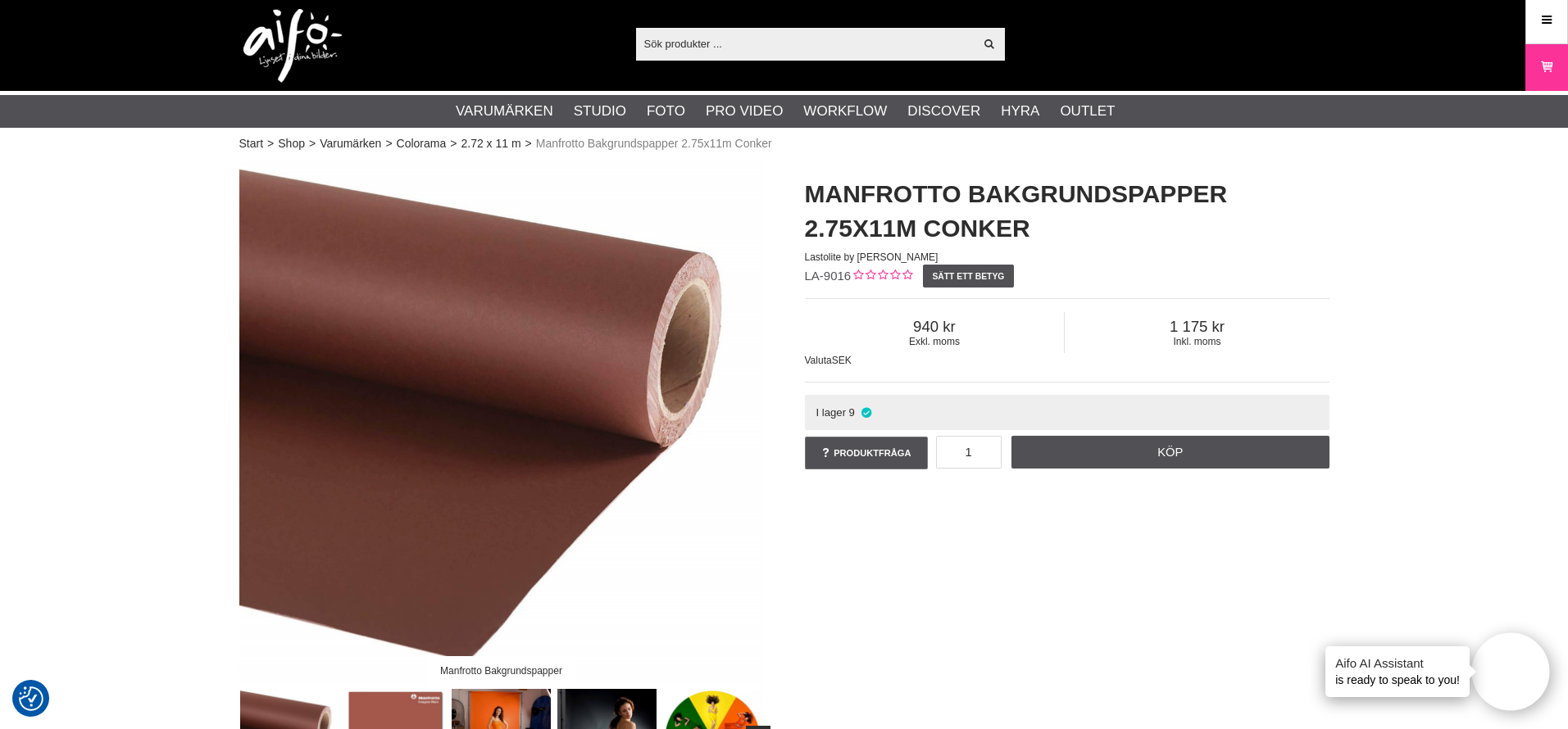
scroll to position [127, 0]
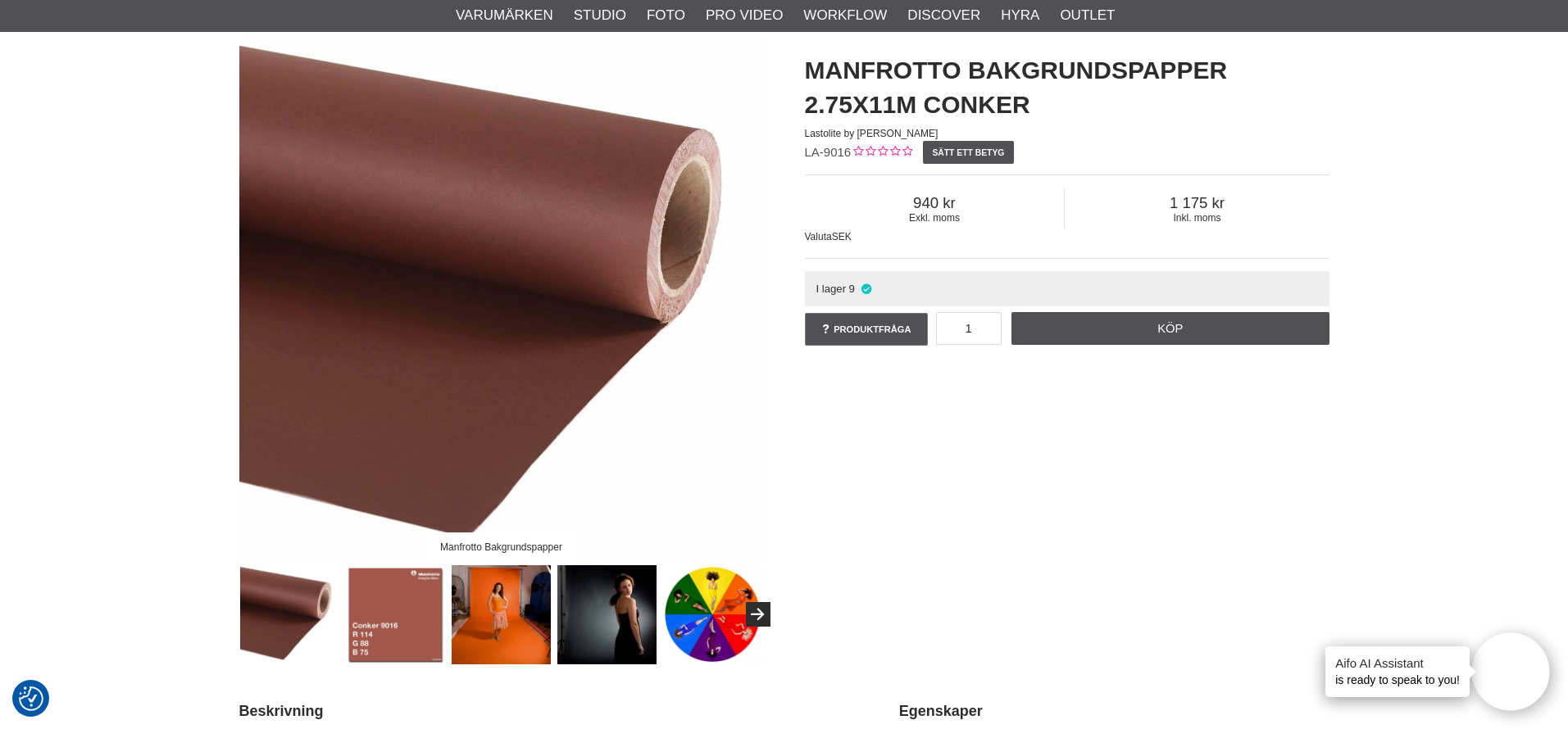
click at [419, 629] on img at bounding box center [395, 614] width 99 height 99
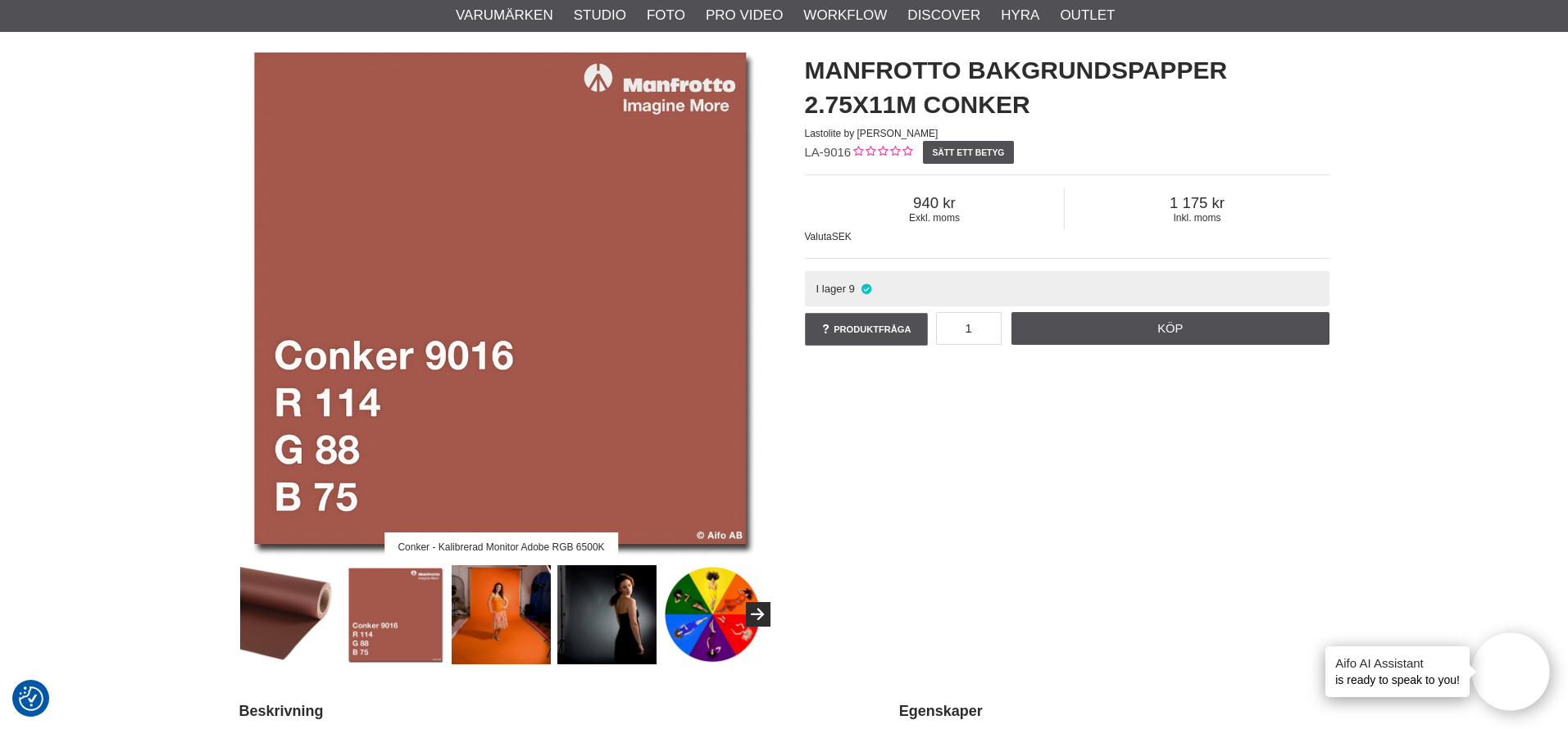
click at [480, 626] on img at bounding box center [501, 614] width 99 height 99
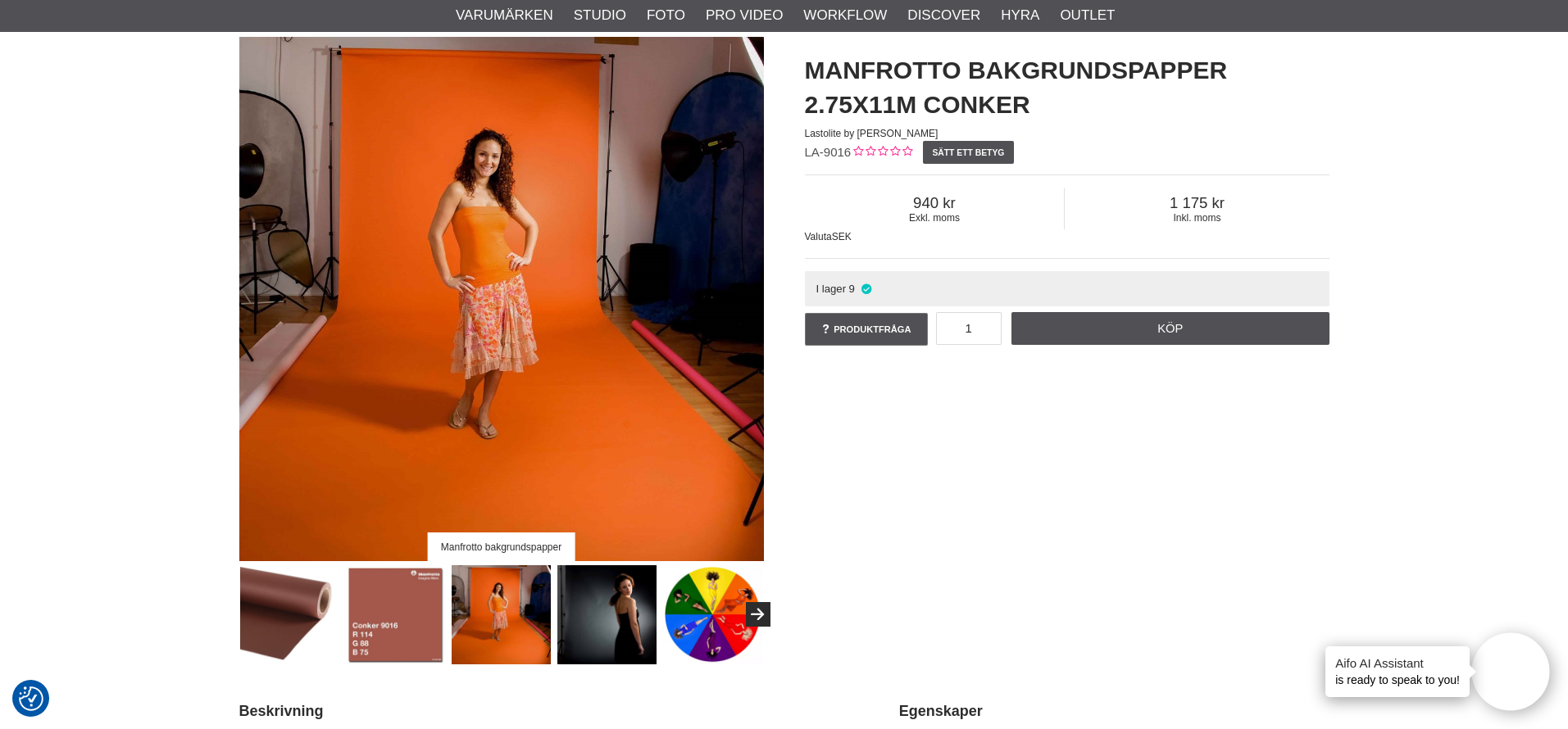
click at [588, 620] on img at bounding box center [607, 614] width 99 height 99
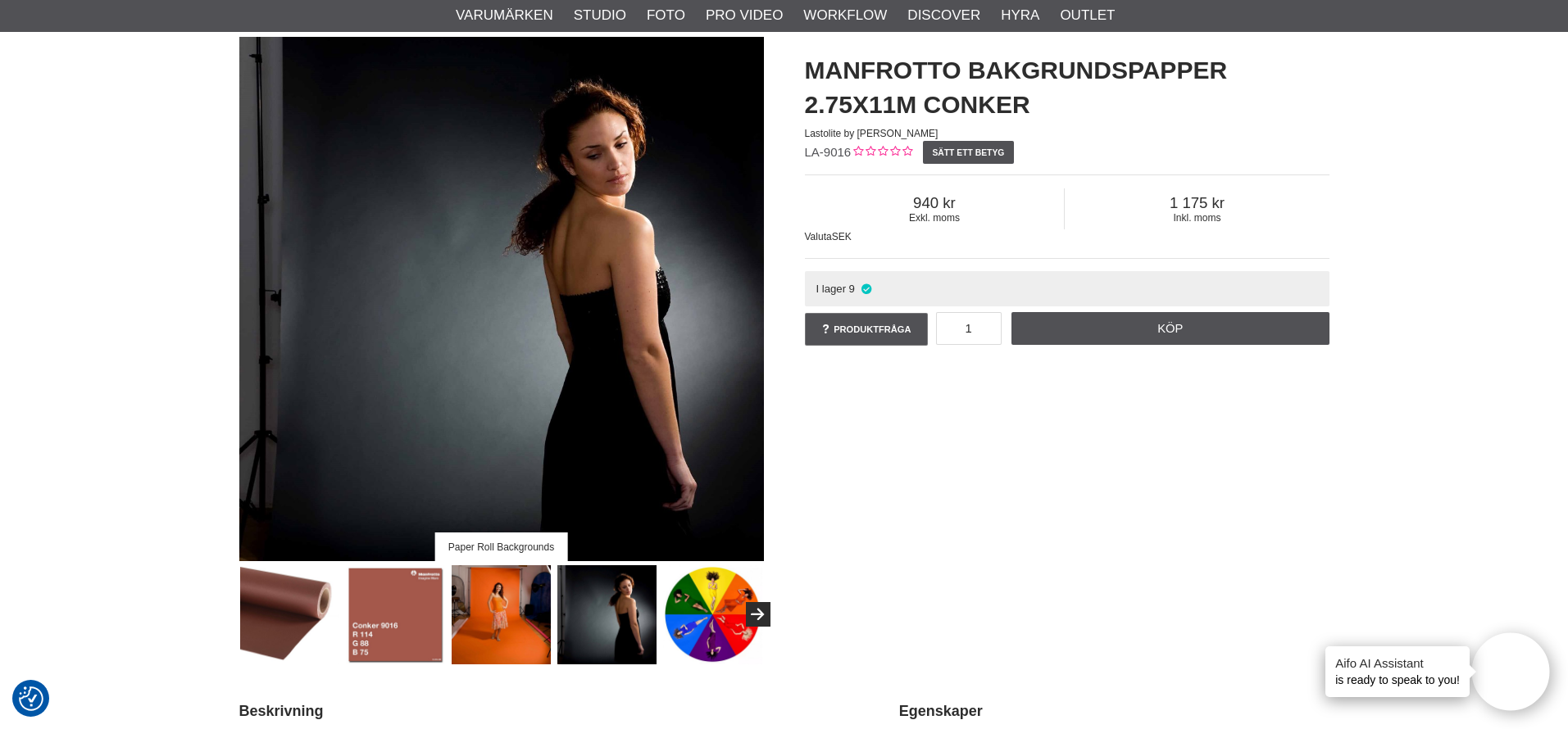
click at [473, 630] on img at bounding box center [501, 614] width 99 height 99
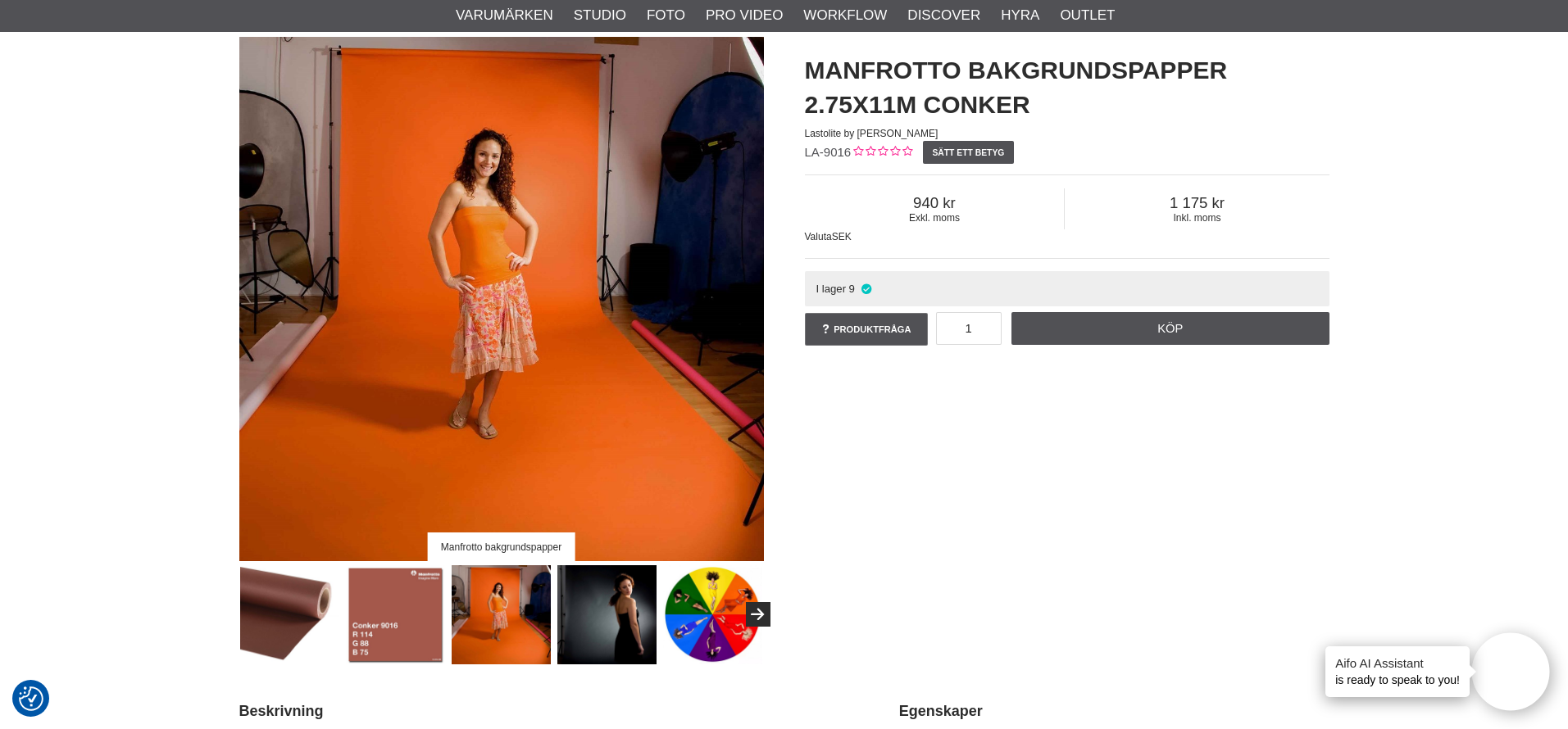
click at [401, 626] on img at bounding box center [395, 614] width 99 height 99
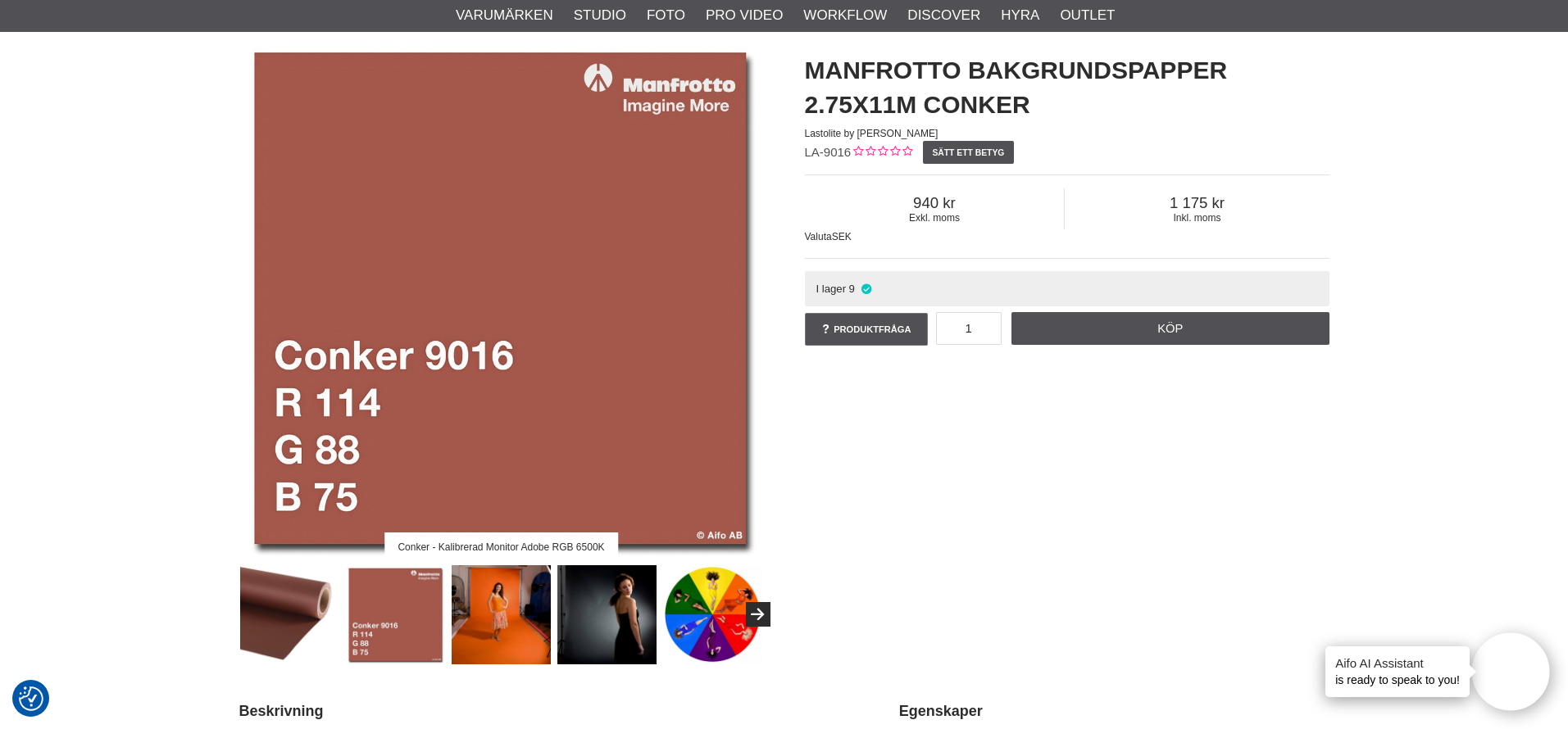
click at [258, 630] on img at bounding box center [289, 614] width 99 height 99
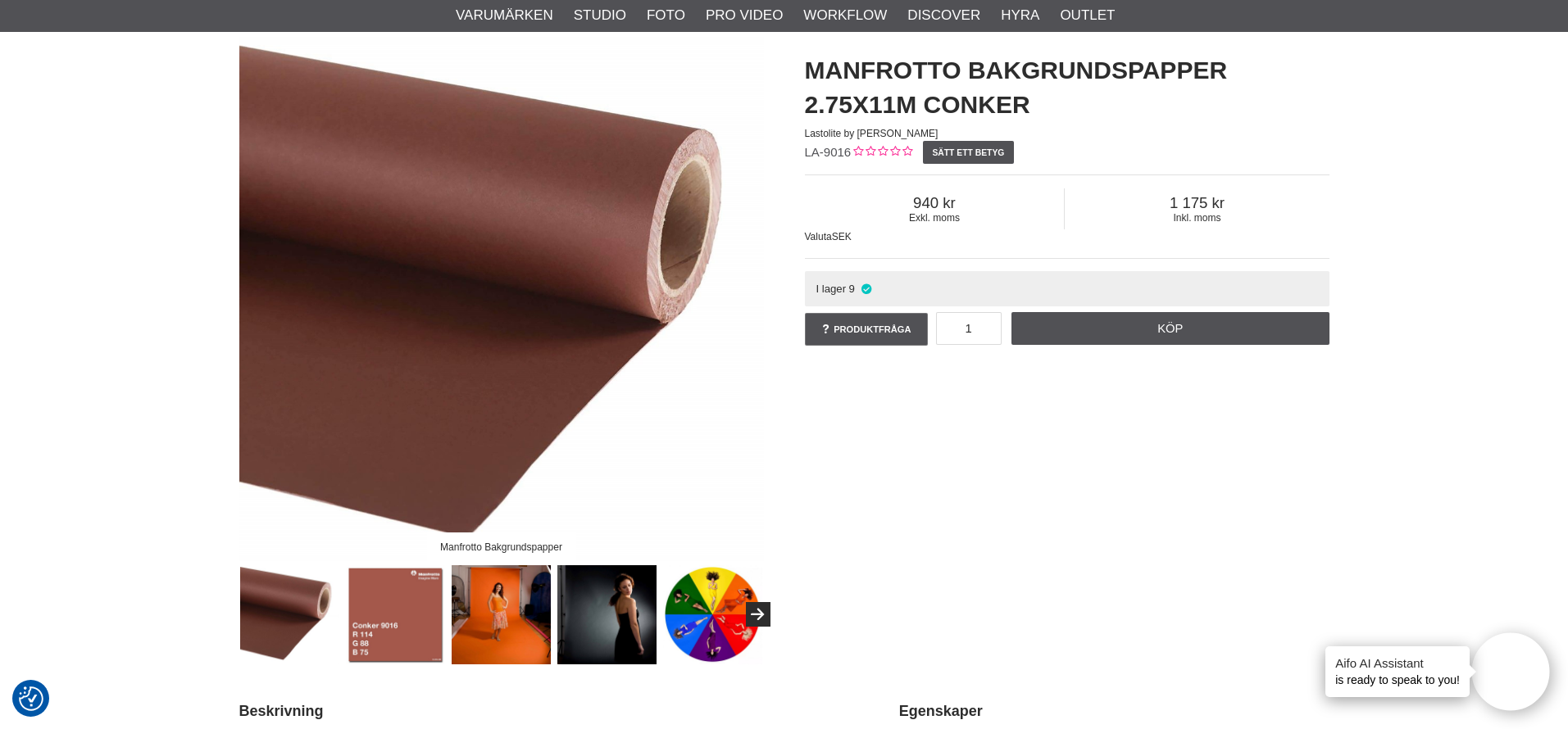
click at [372, 620] on img at bounding box center [395, 614] width 99 height 99
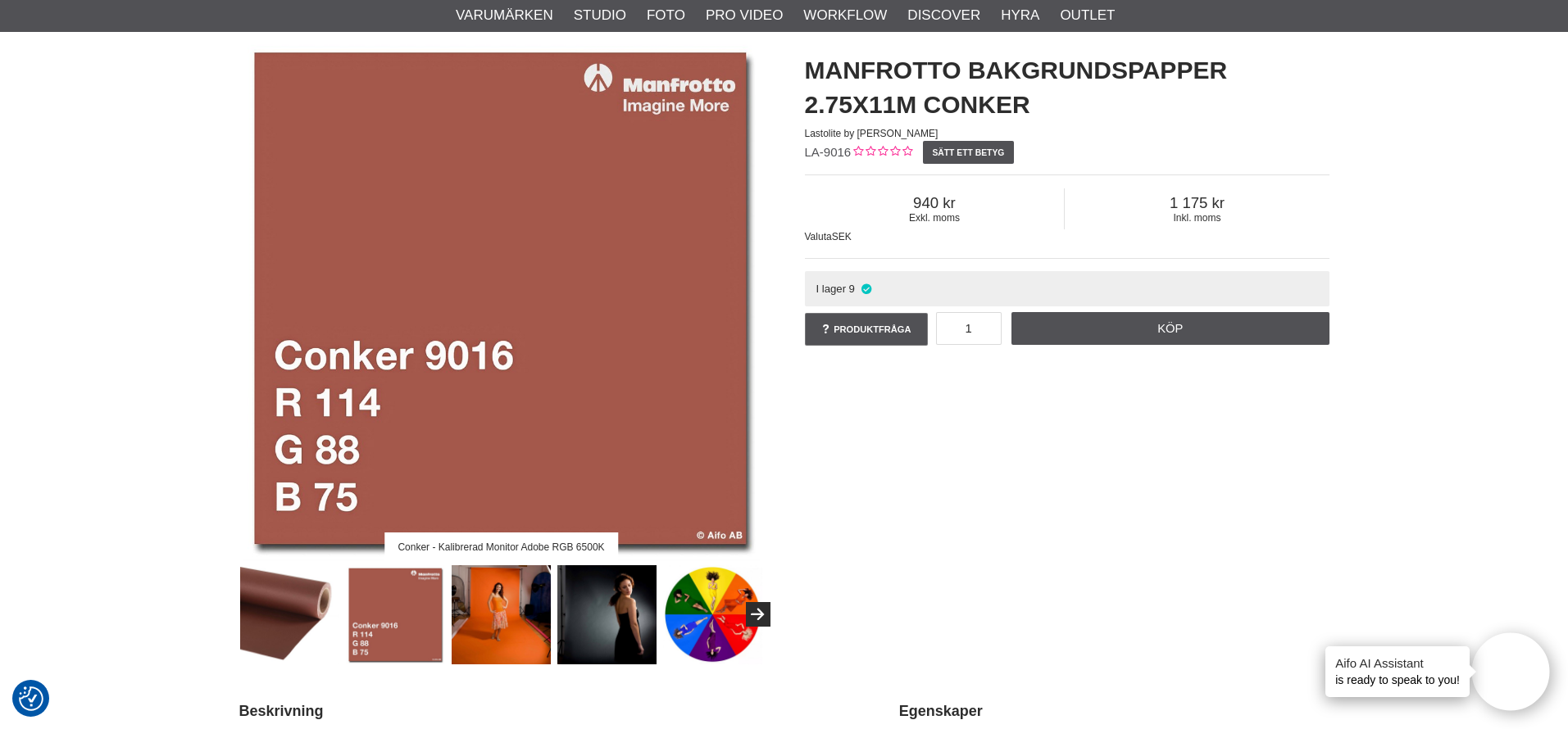
click at [294, 618] on img at bounding box center [289, 614] width 99 height 99
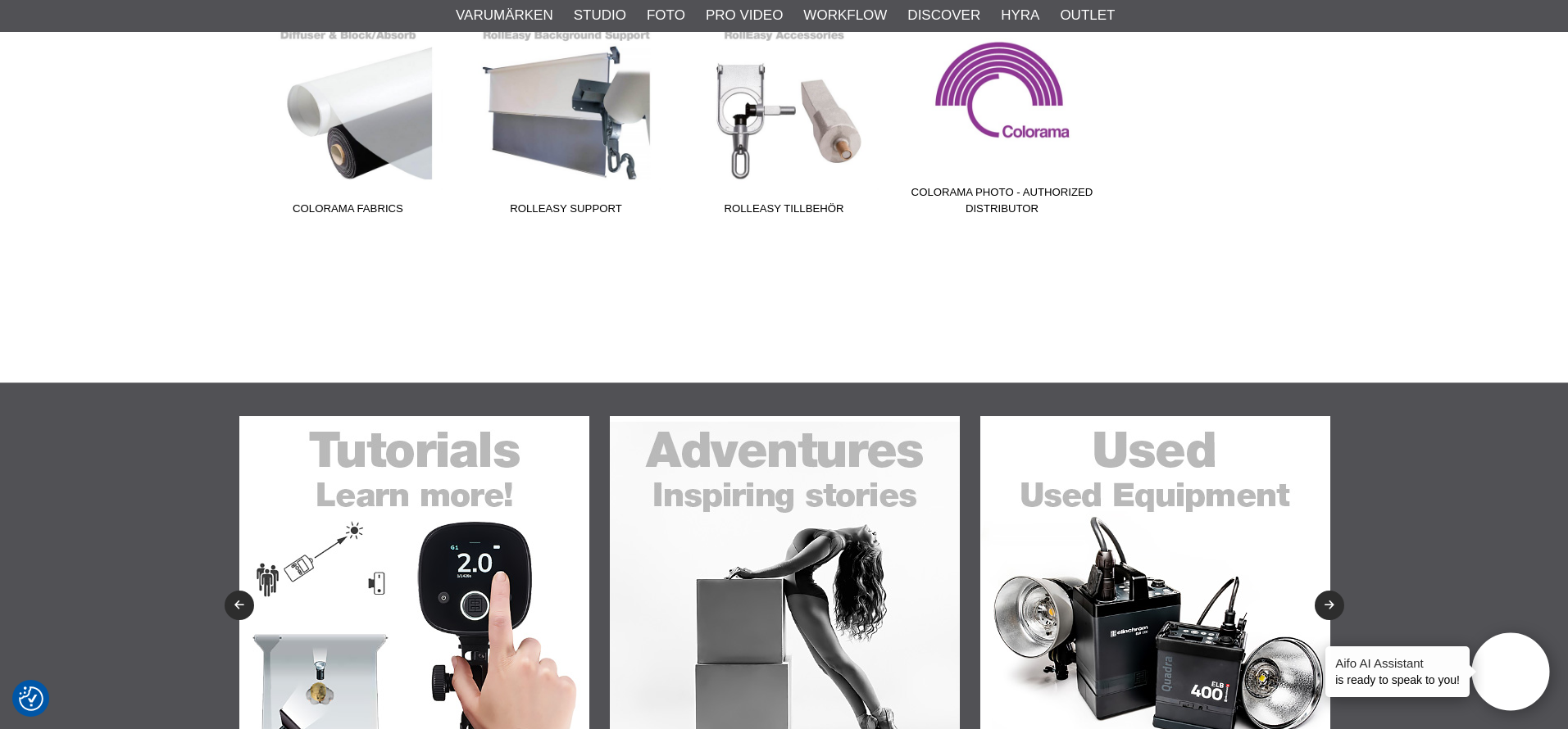
scroll to position [184, 0]
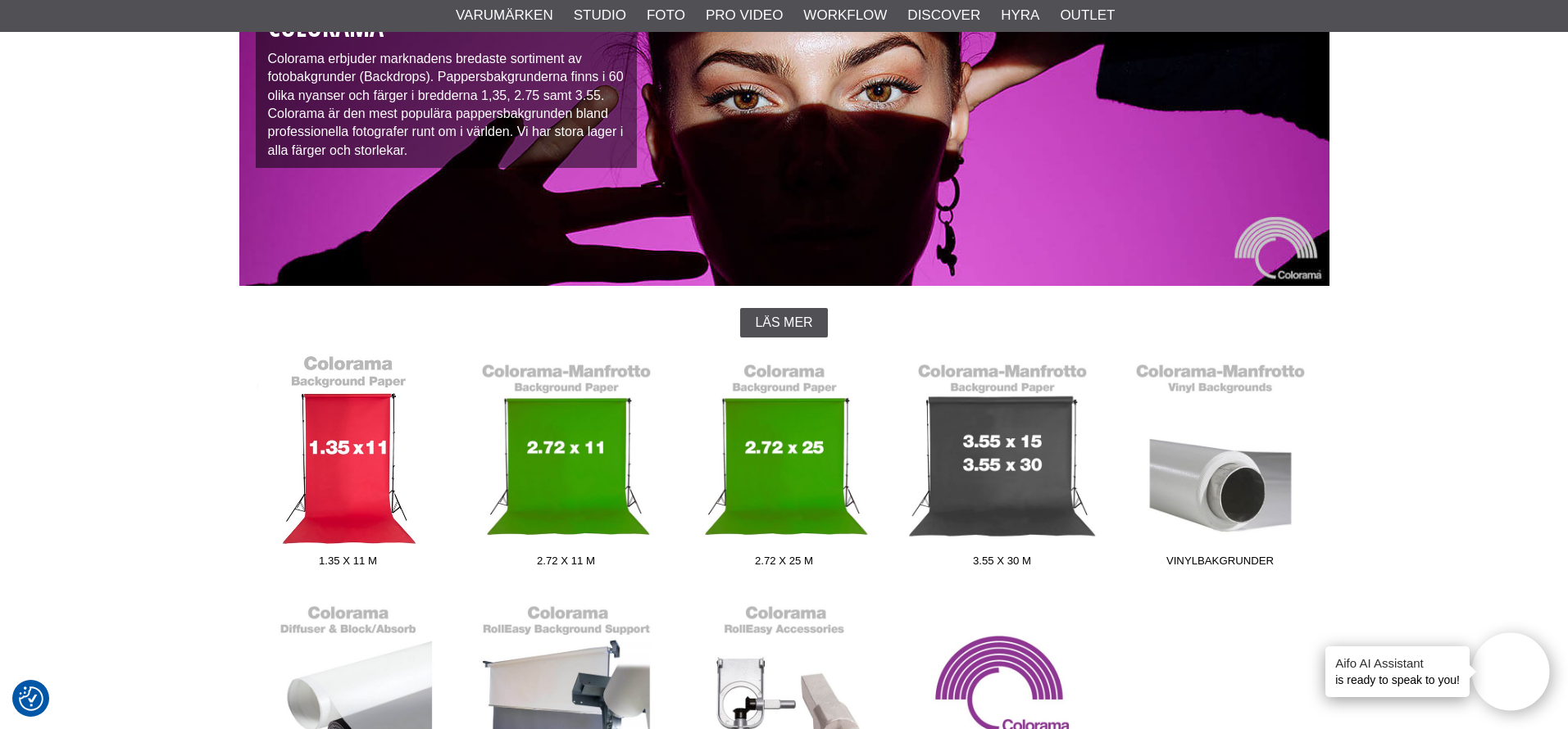
click at [378, 453] on link "1.35 x 11 m" at bounding box center [347, 464] width 218 height 221
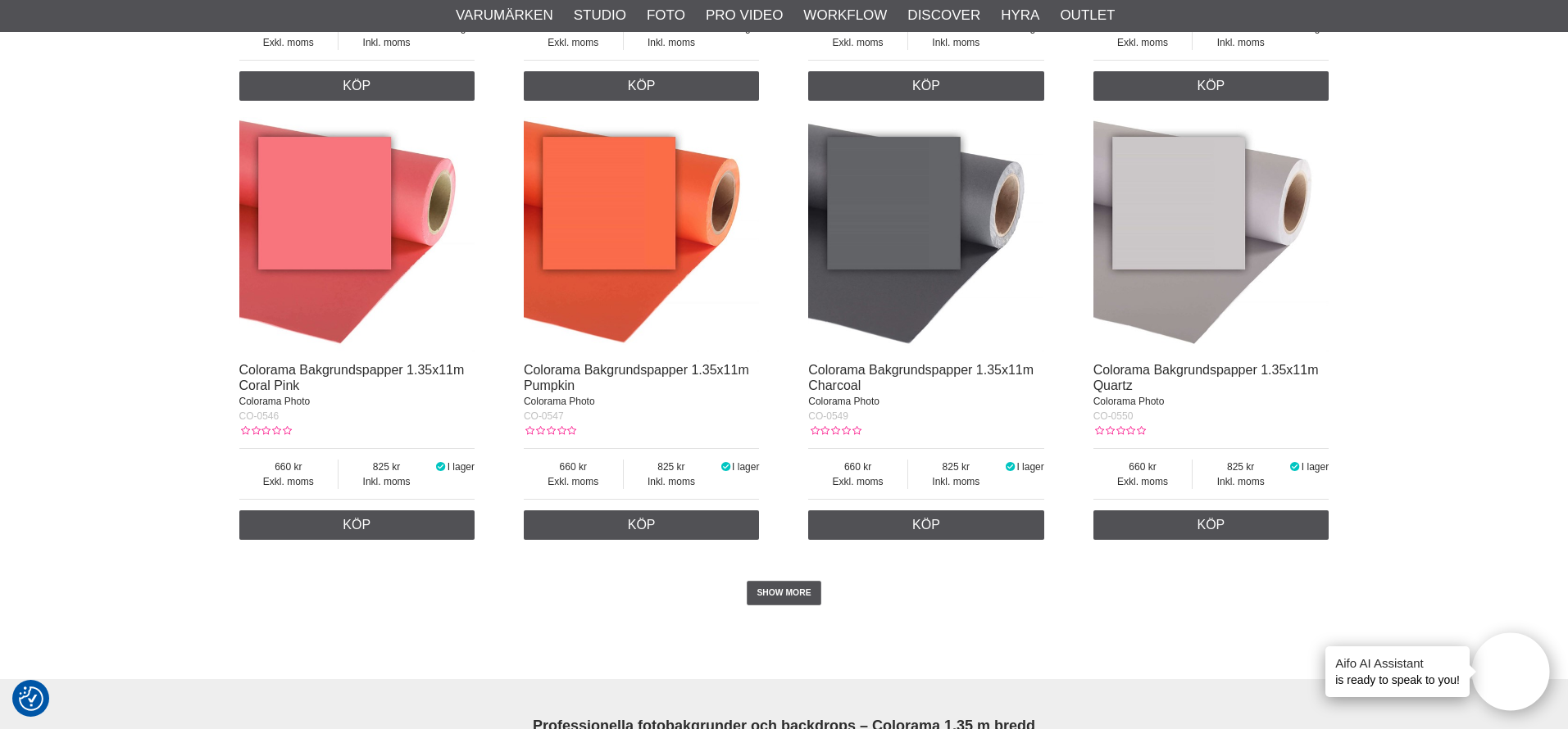
scroll to position [3210, 0]
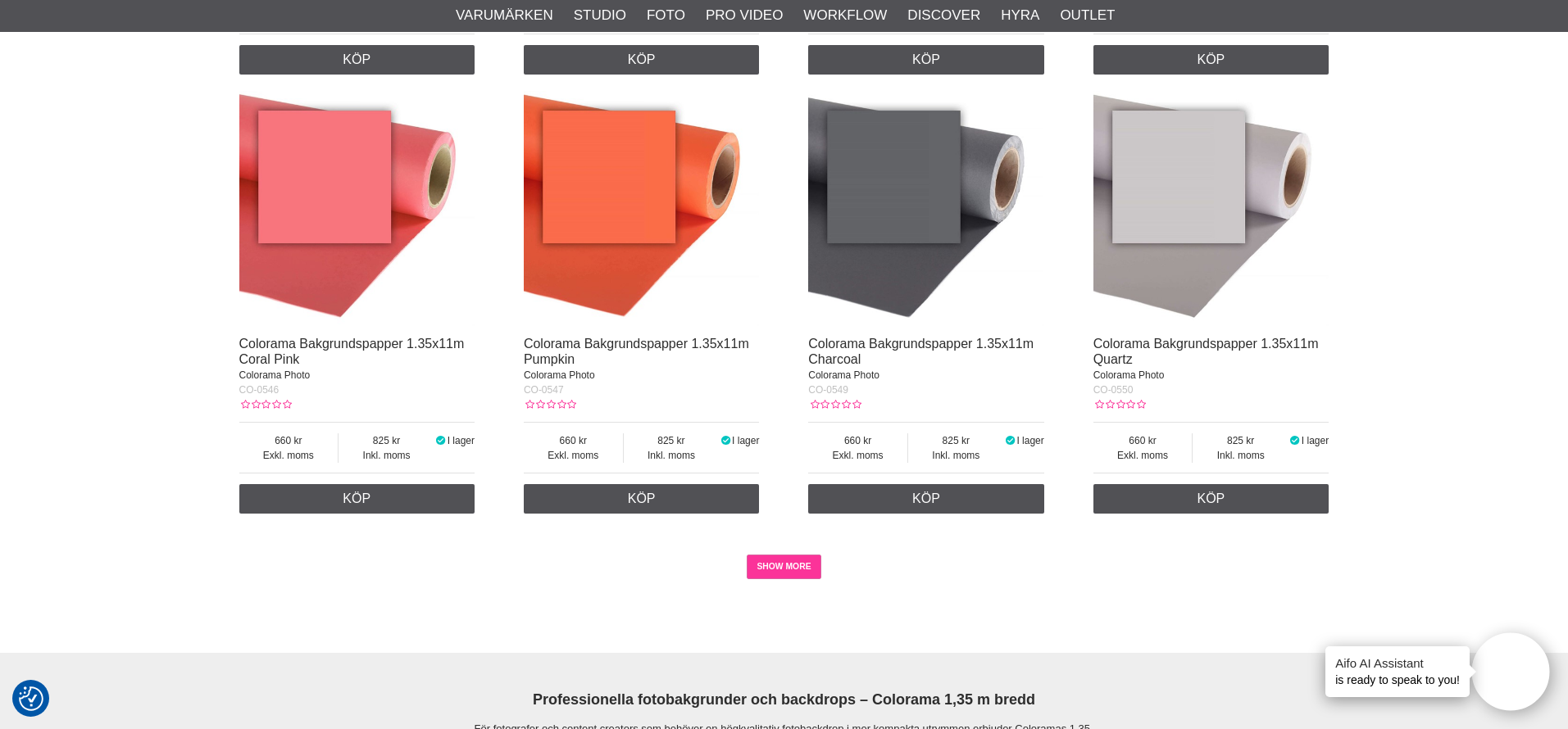
click at [793, 569] on link "SHOW MORE" at bounding box center [784, 566] width 75 height 25
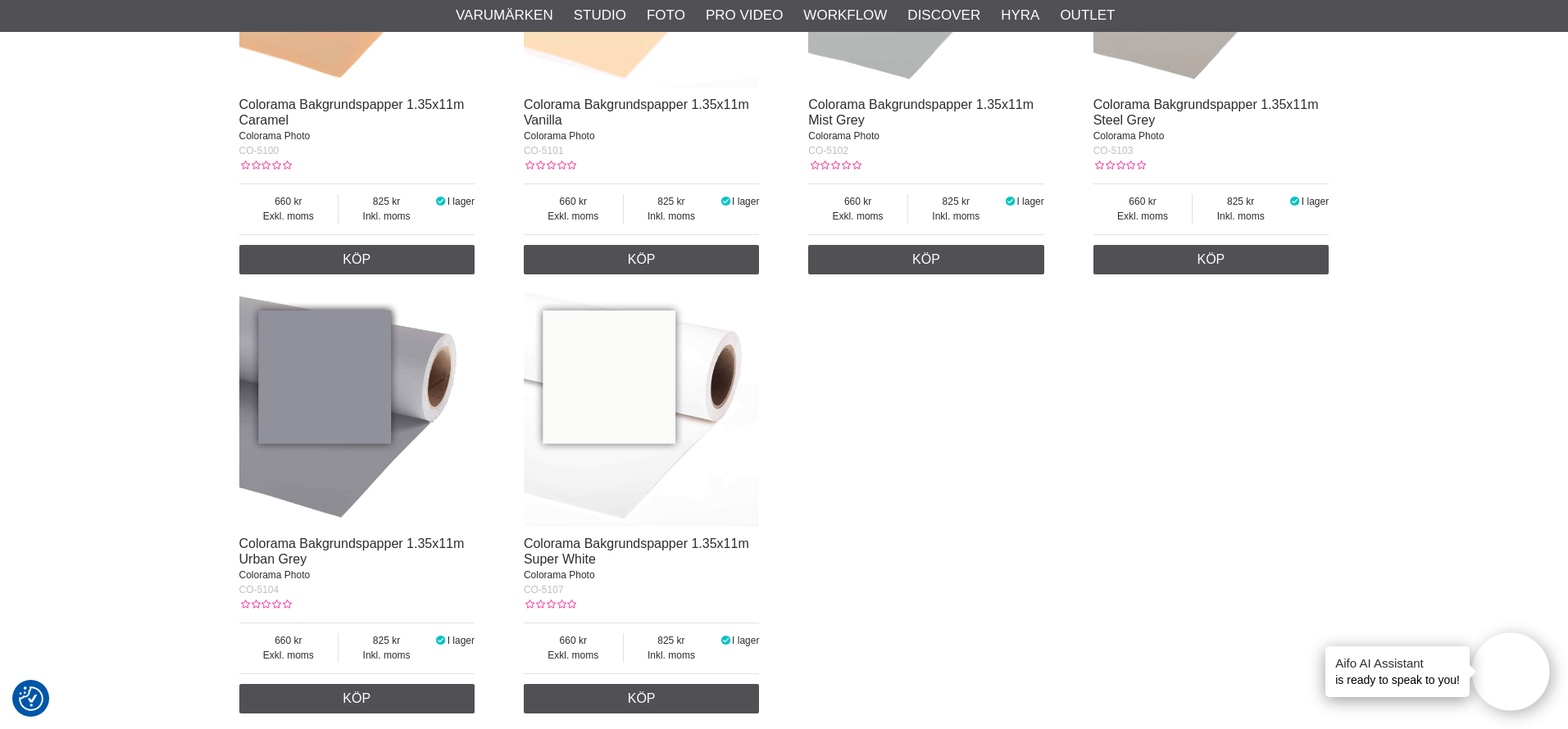
scroll to position [7083, 0]
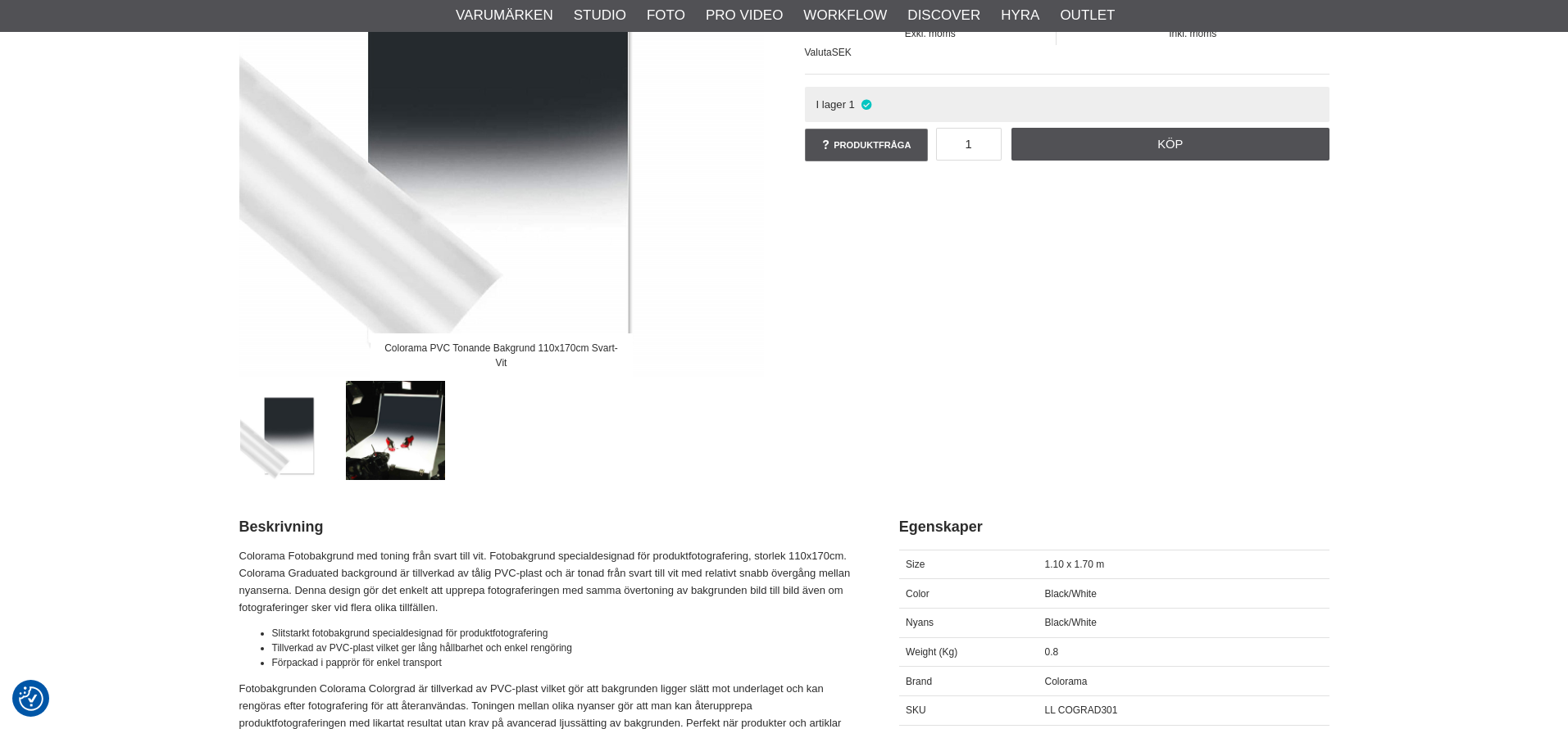
click at [404, 449] on img at bounding box center [395, 430] width 99 height 99
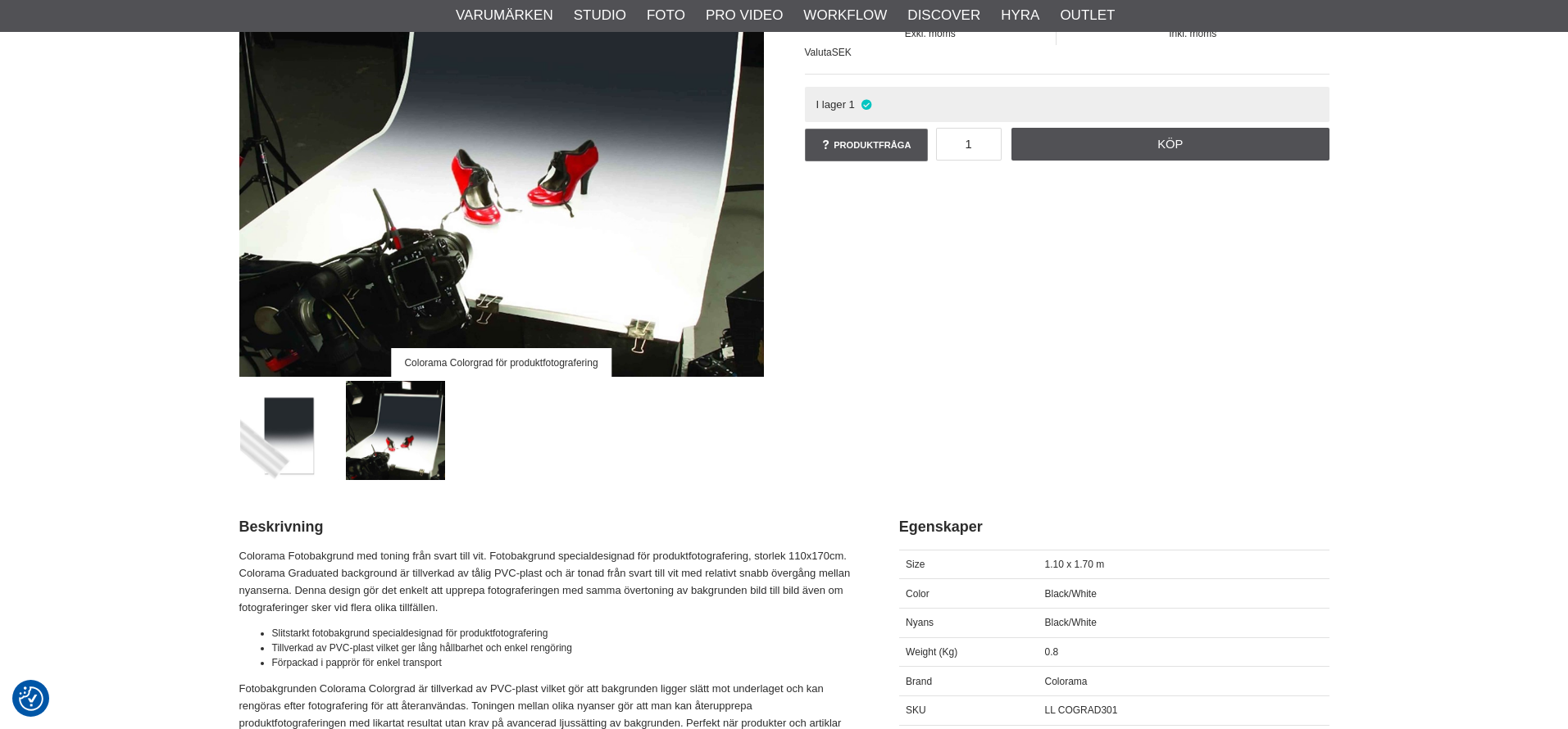
scroll to position [169, 0]
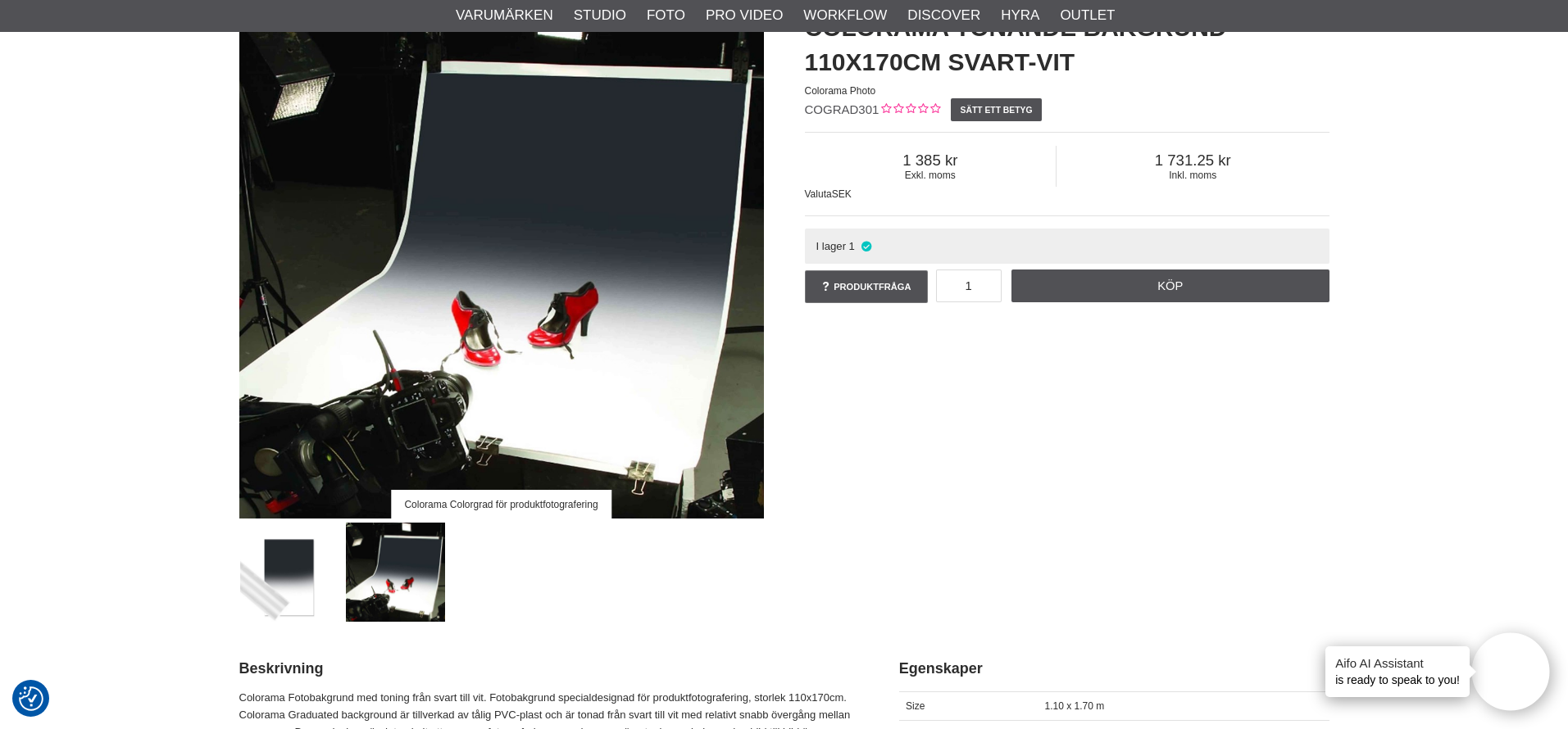
click at [303, 556] on img at bounding box center [289, 572] width 99 height 99
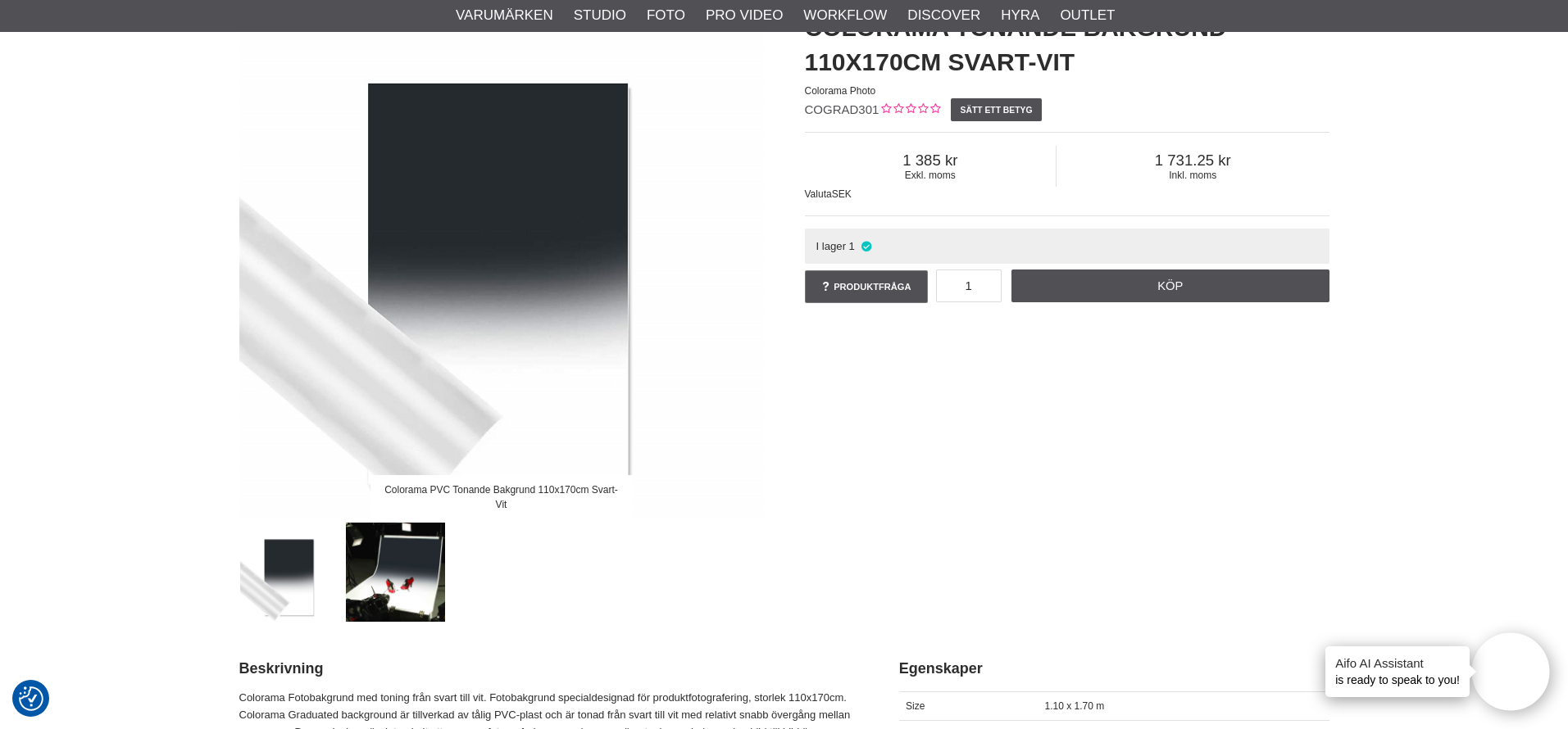
drag, startPoint x: 433, startPoint y: 579, endPoint x: 405, endPoint y: 579, distance: 28.0
click at [433, 579] on img at bounding box center [395, 572] width 99 height 99
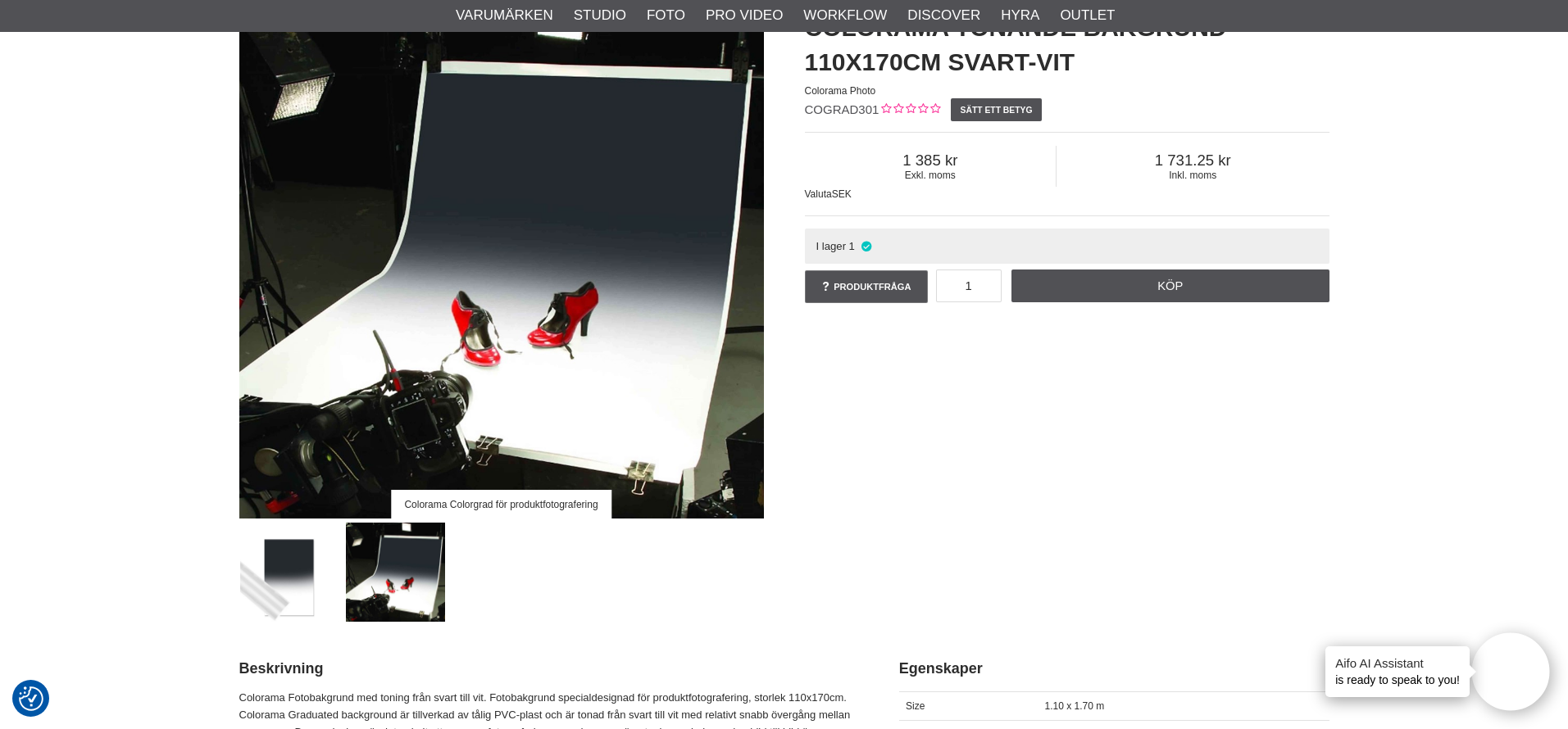
click at [315, 576] on img at bounding box center [289, 572] width 99 height 99
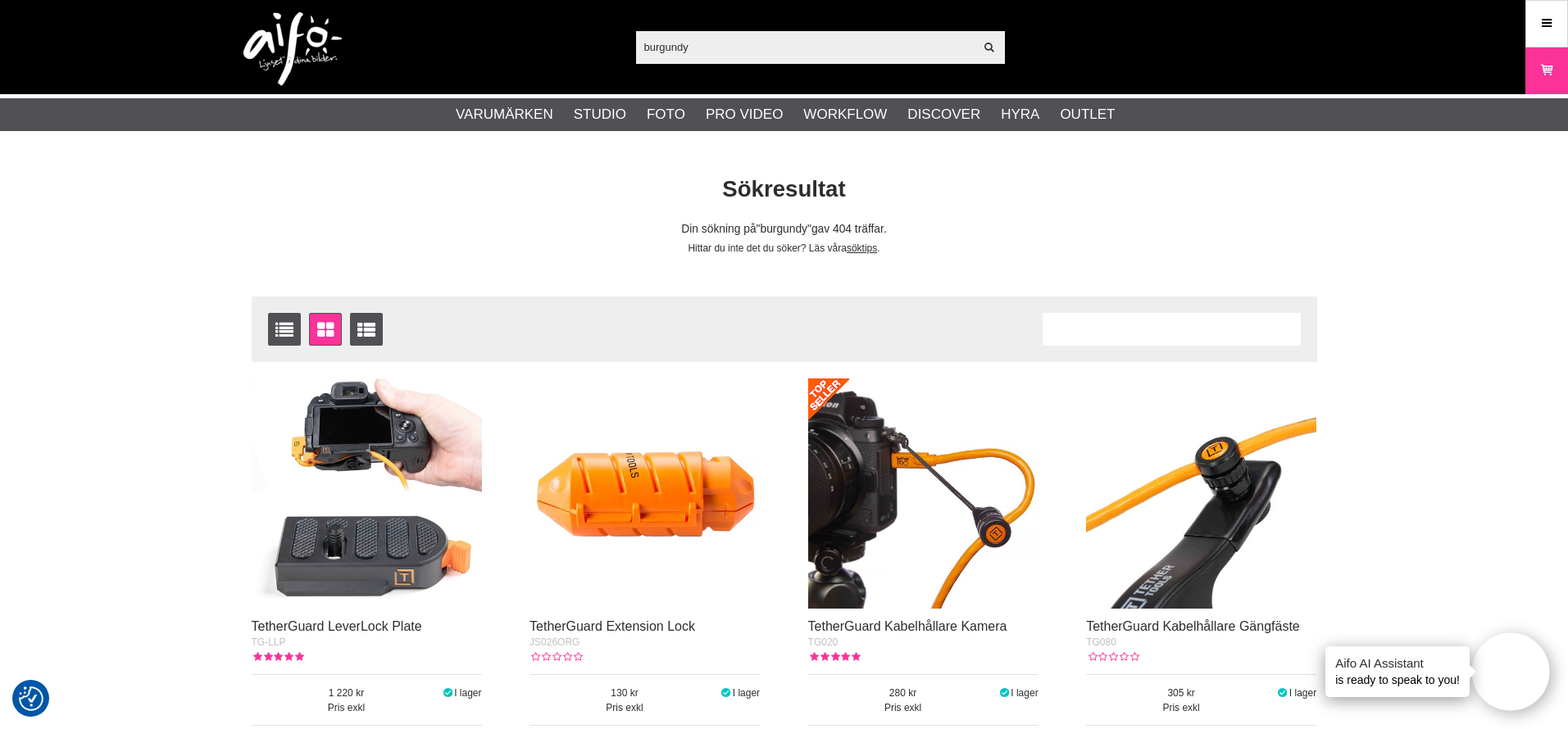
click at [707, 39] on input "burgundy" at bounding box center [806, 47] width 339 height 25
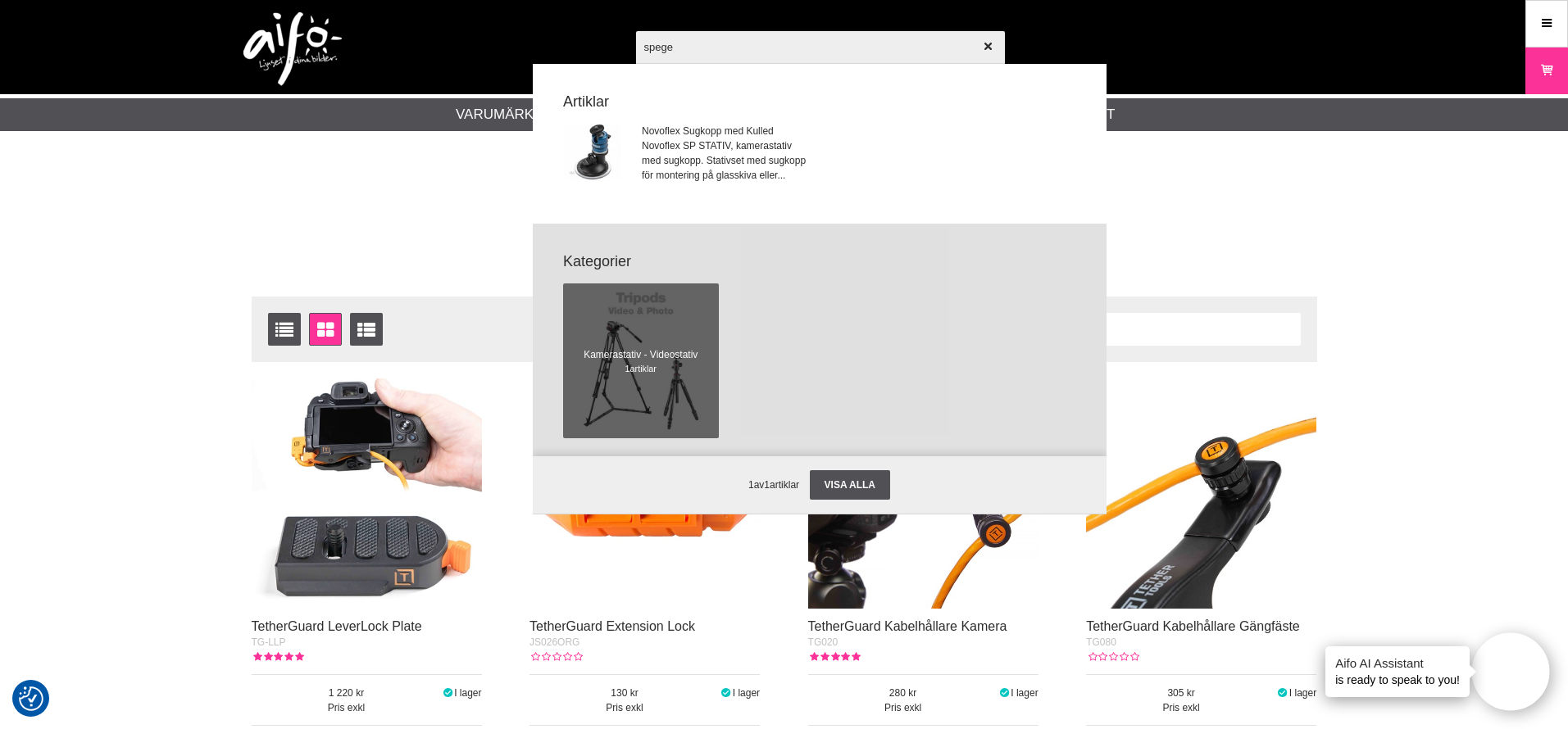
type input "spegel"
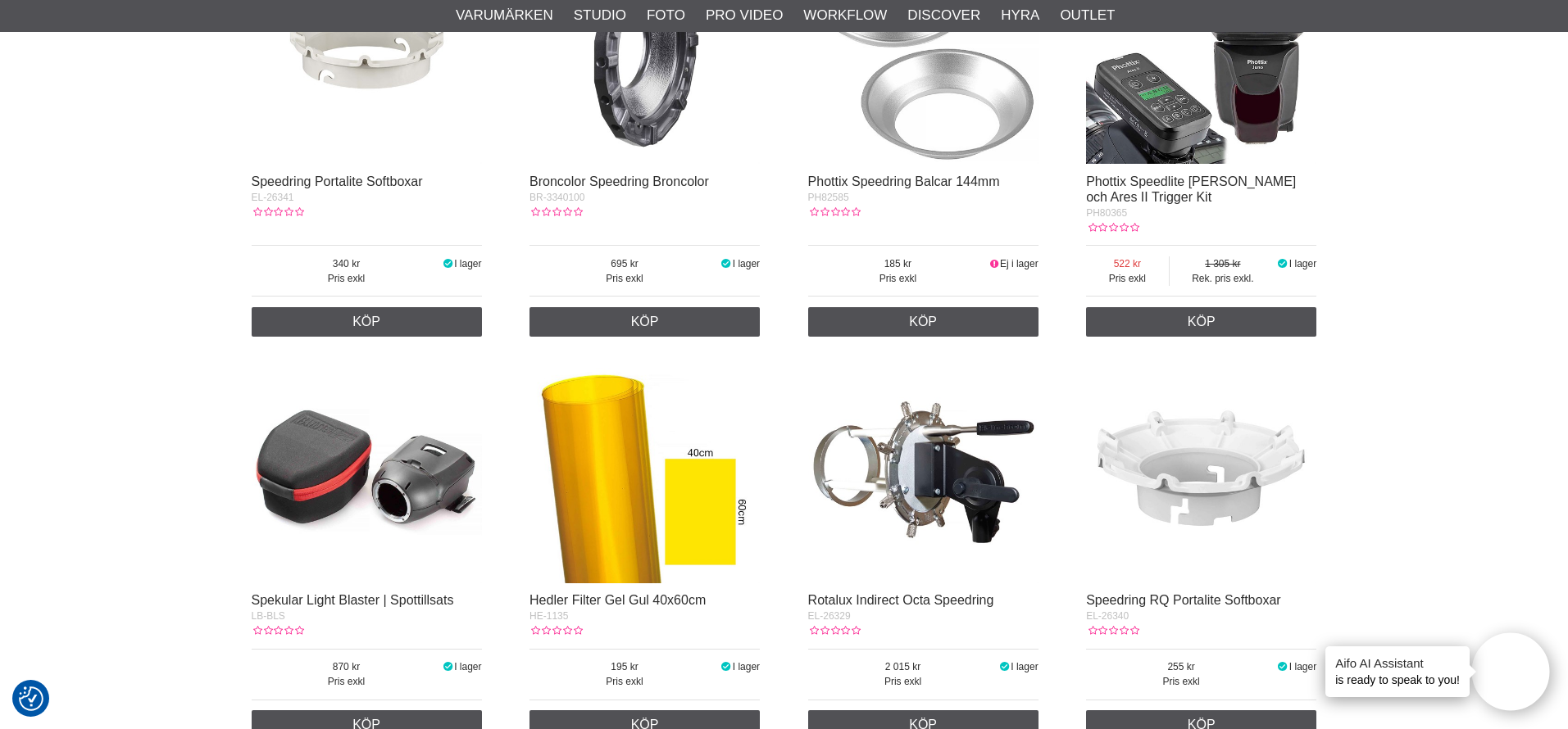
scroll to position [5028, 0]
